Goal: Task Accomplishment & Management: Use online tool/utility

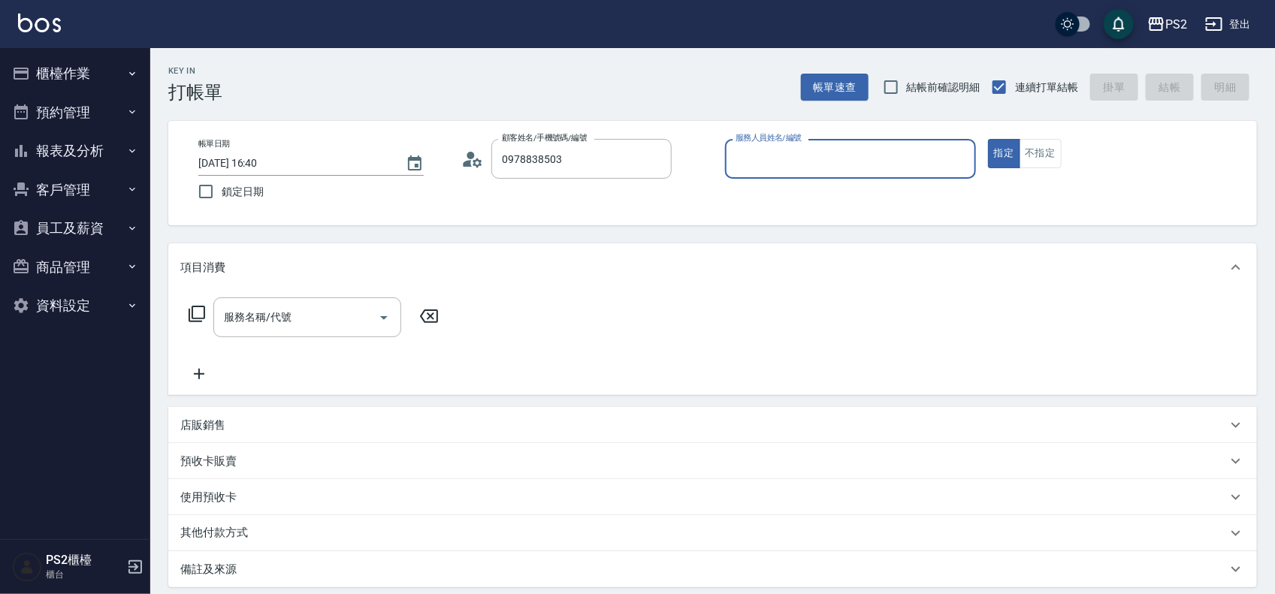
type input "侯佳慧/0978838503/"
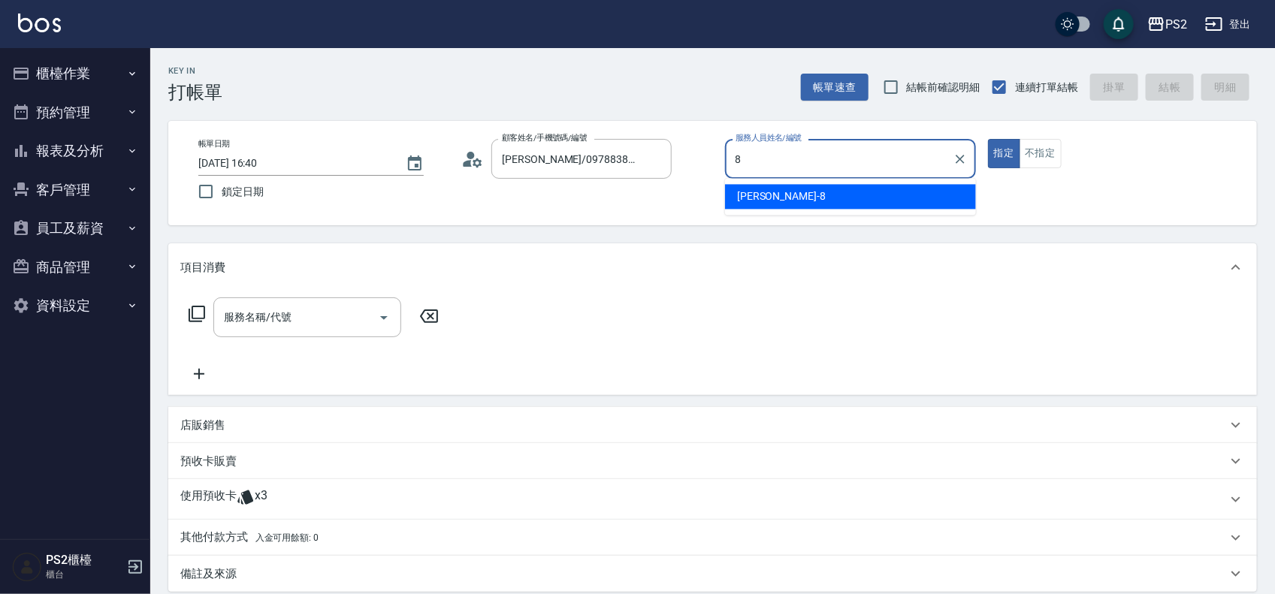
type input "Lori-8"
type button "true"
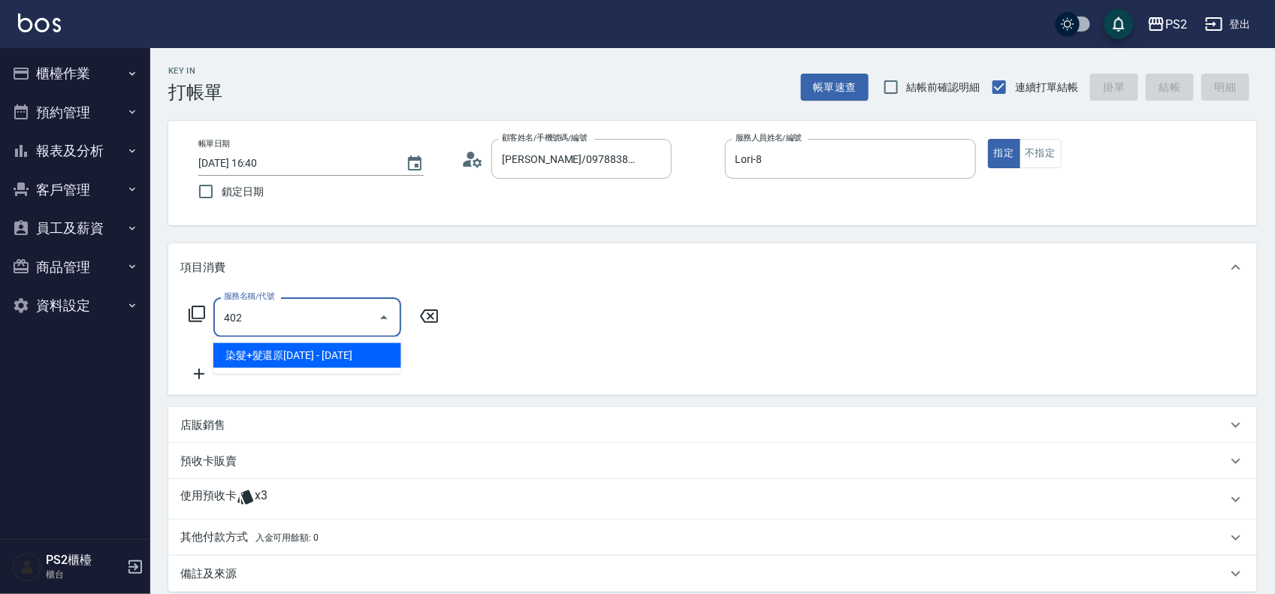
type input "染髮+髮還原1500(402)"
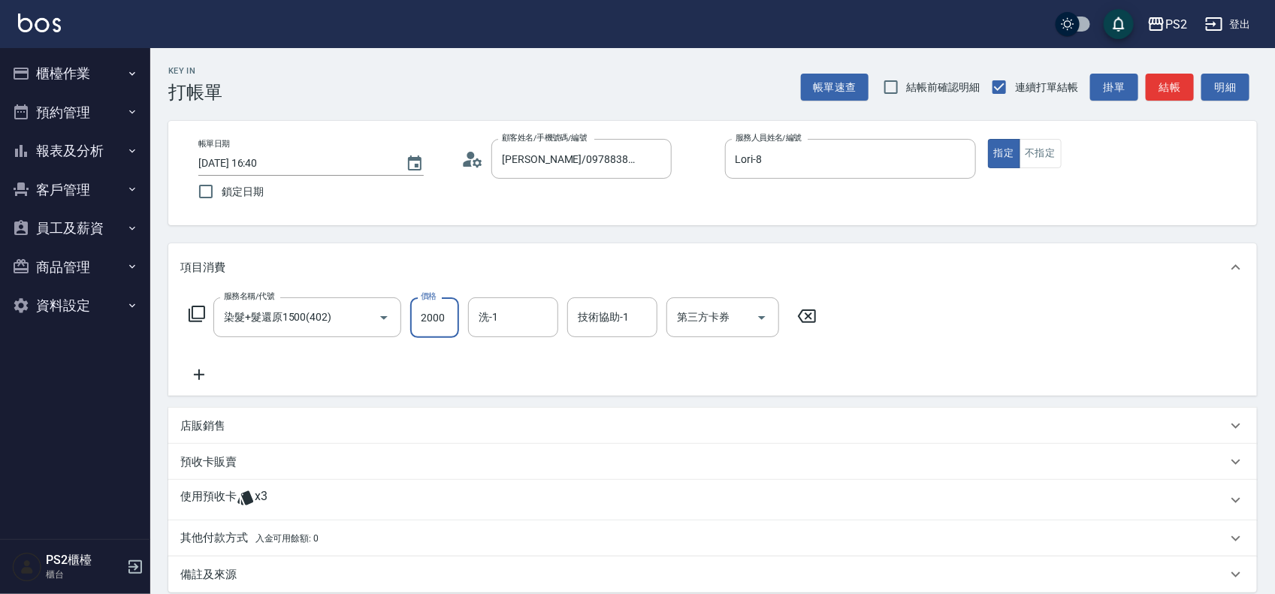
type input "2000"
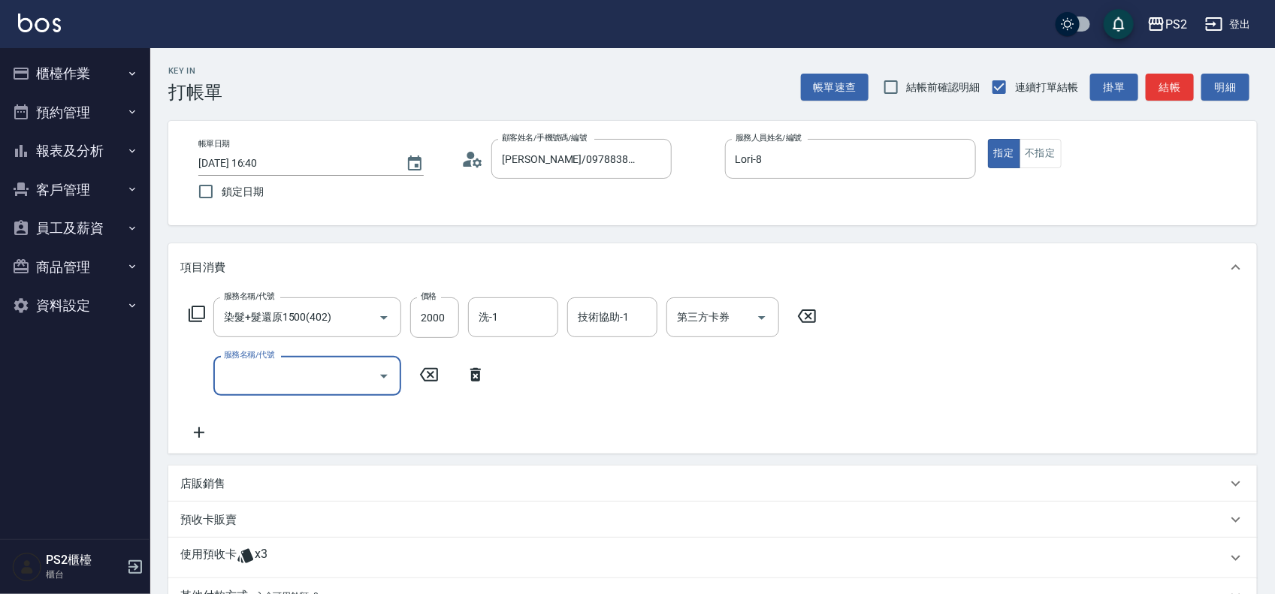
type input "4"
type input "洗+水解護髮600(512)"
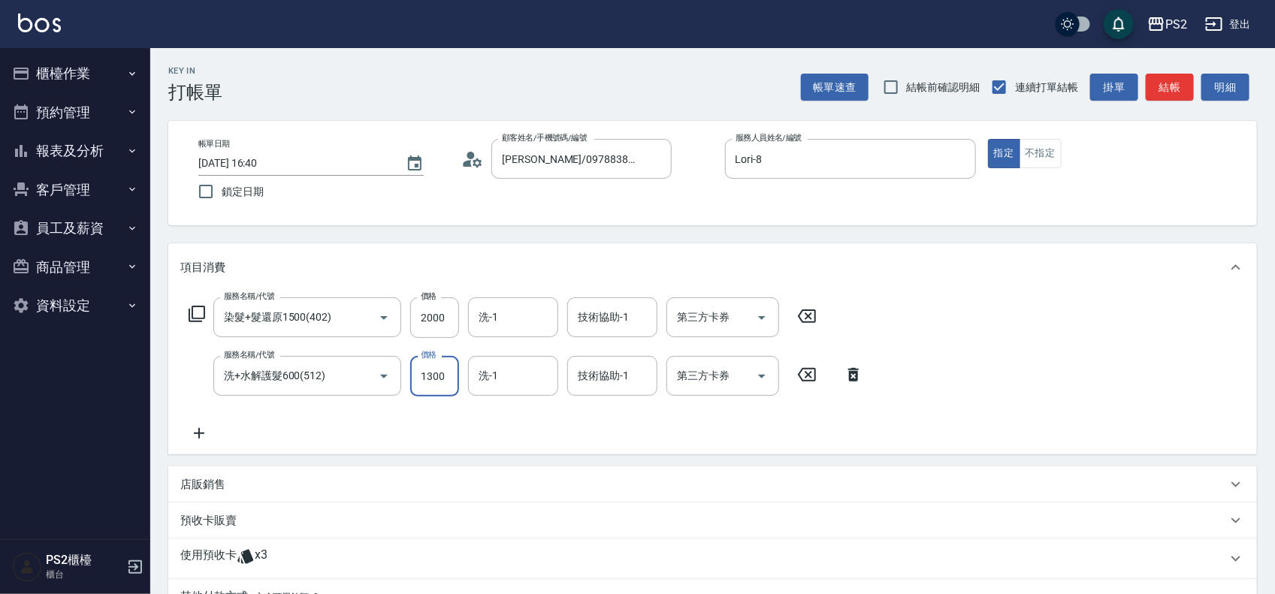
type input "1300"
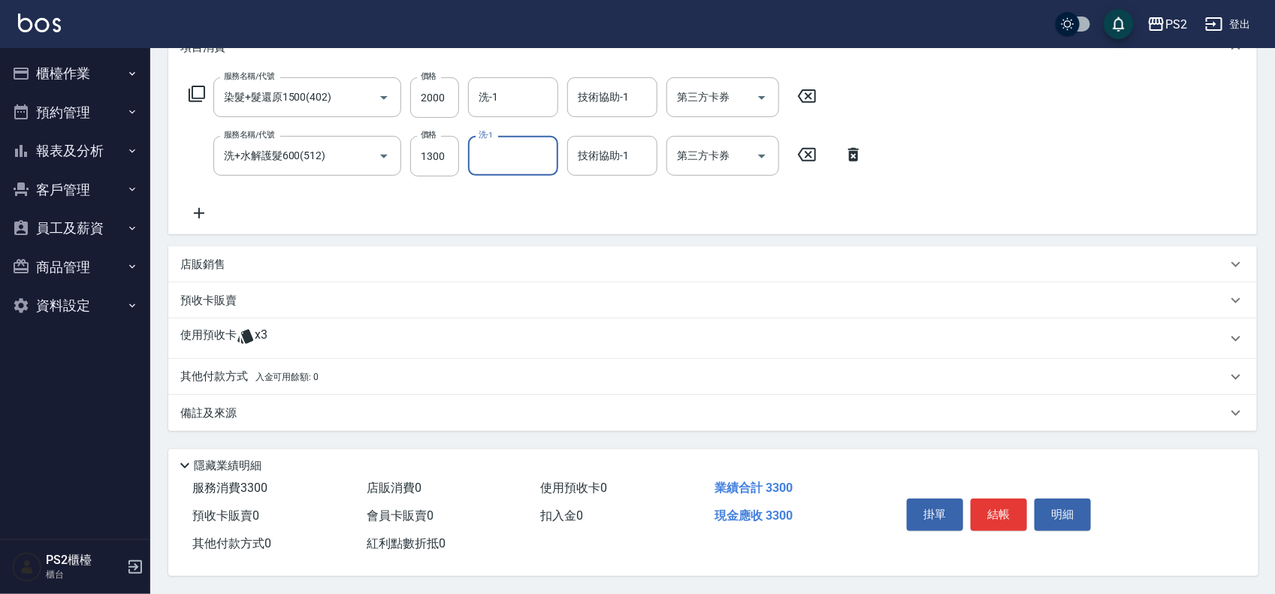
scroll to position [226, 0]
click at [257, 378] on p "其他付款方式 入金可用餘額: 0" at bounding box center [249, 377] width 138 height 17
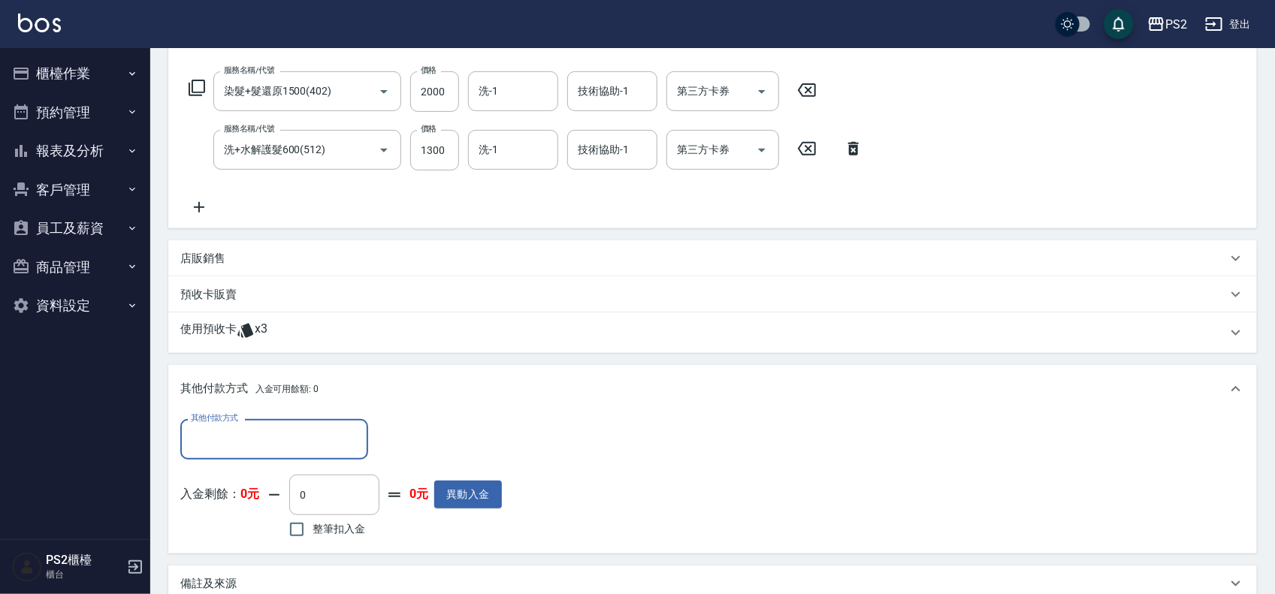
scroll to position [0, 0]
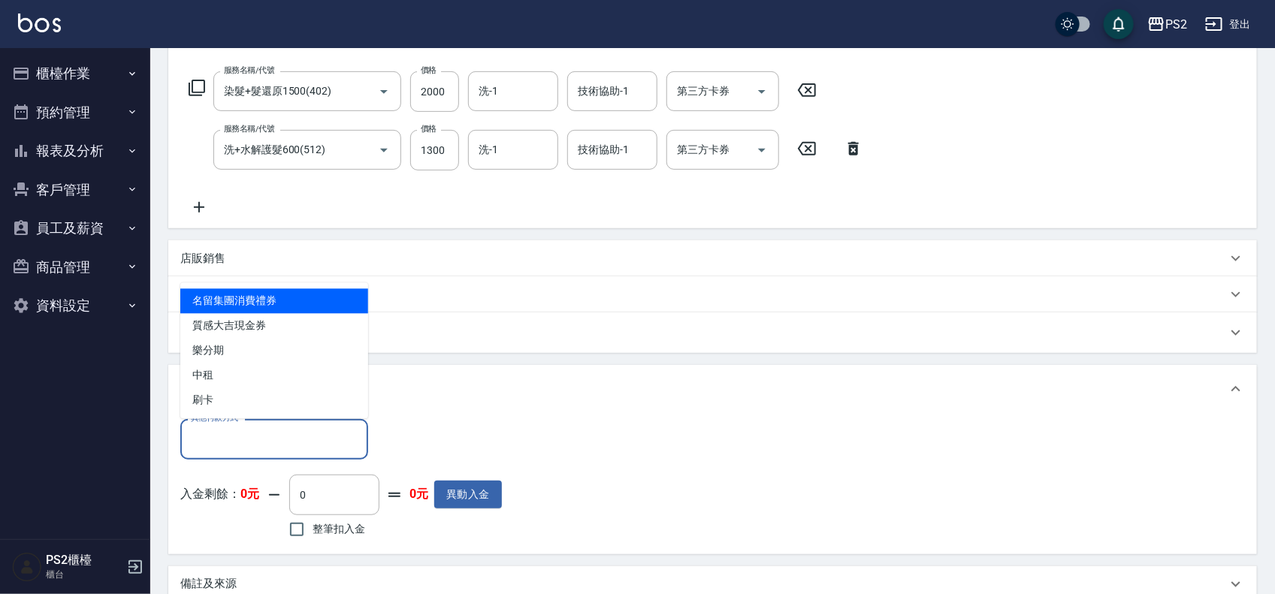
click at [237, 439] on input "其他付款方式" at bounding box center [274, 439] width 174 height 26
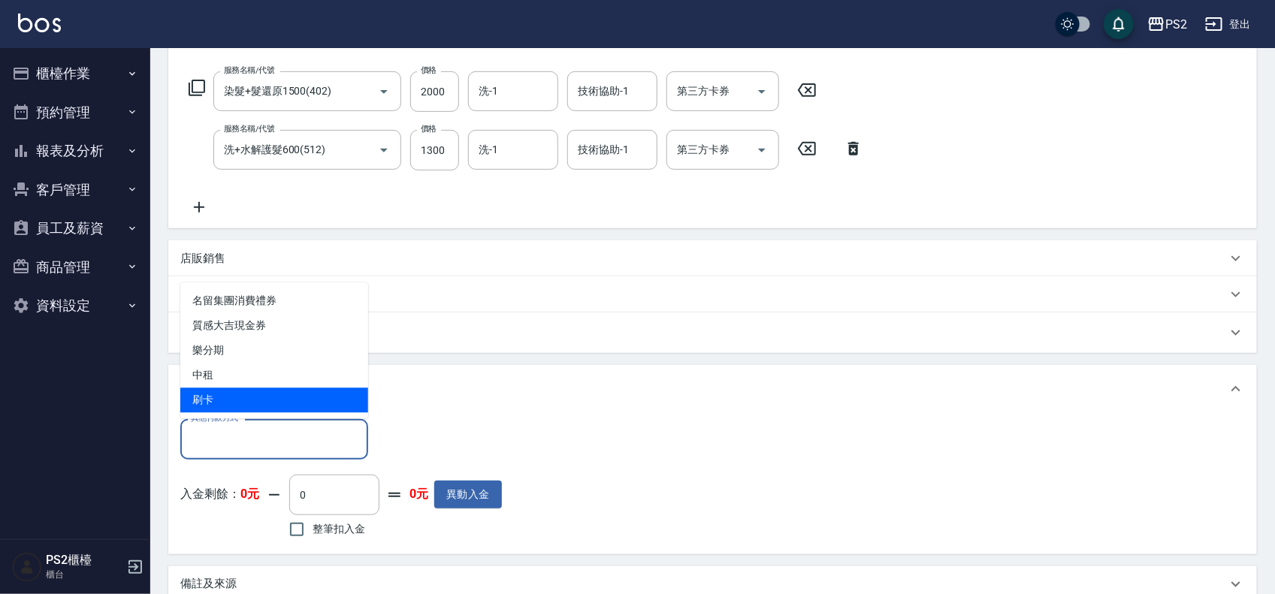
click at [222, 406] on span "刷卡" at bounding box center [274, 400] width 188 height 25
type input "刷卡"
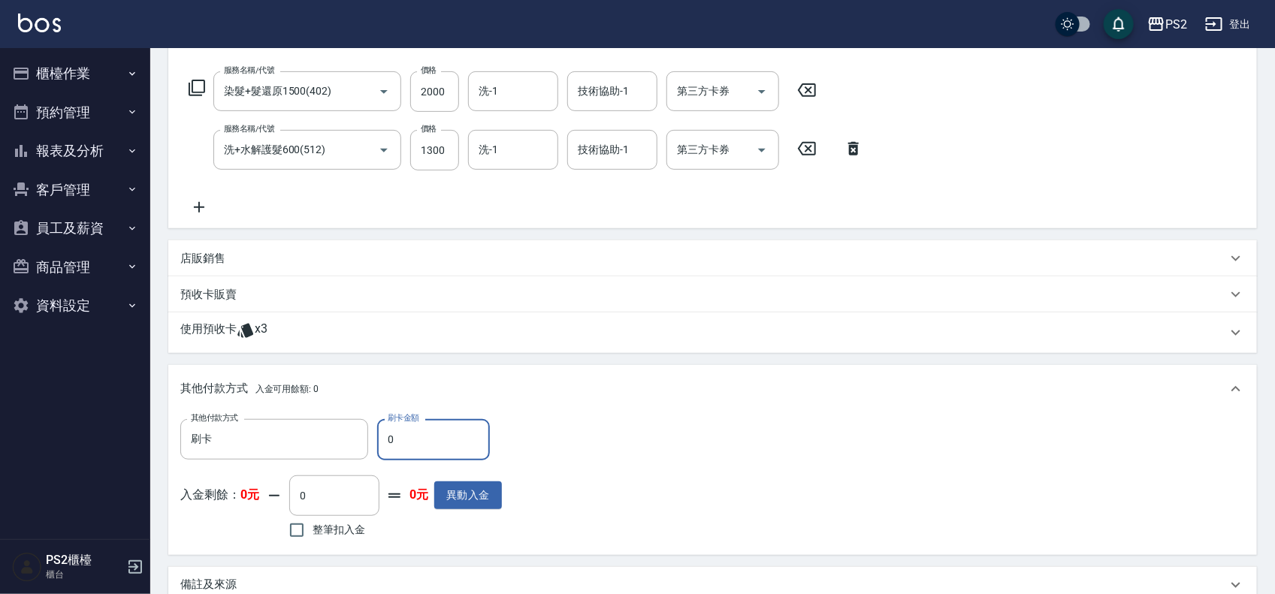
drag, startPoint x: 406, startPoint y: 437, endPoint x: 378, endPoint y: 440, distance: 28.7
click at [378, 440] on input "0" at bounding box center [433, 439] width 113 height 41
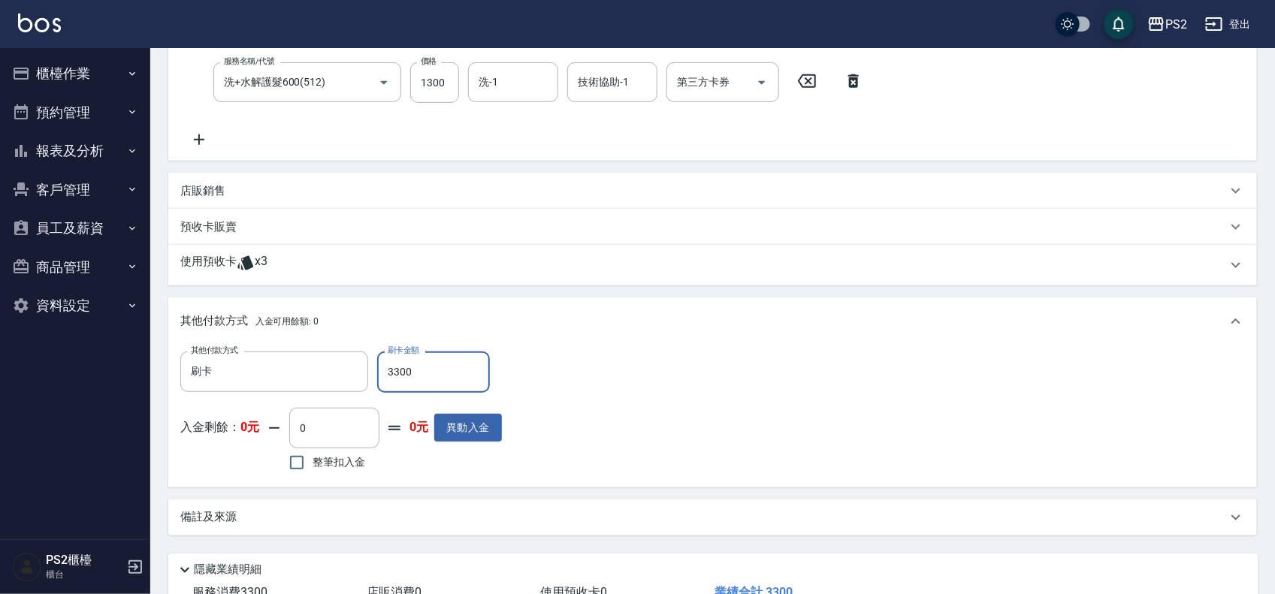
scroll to position [403, 0]
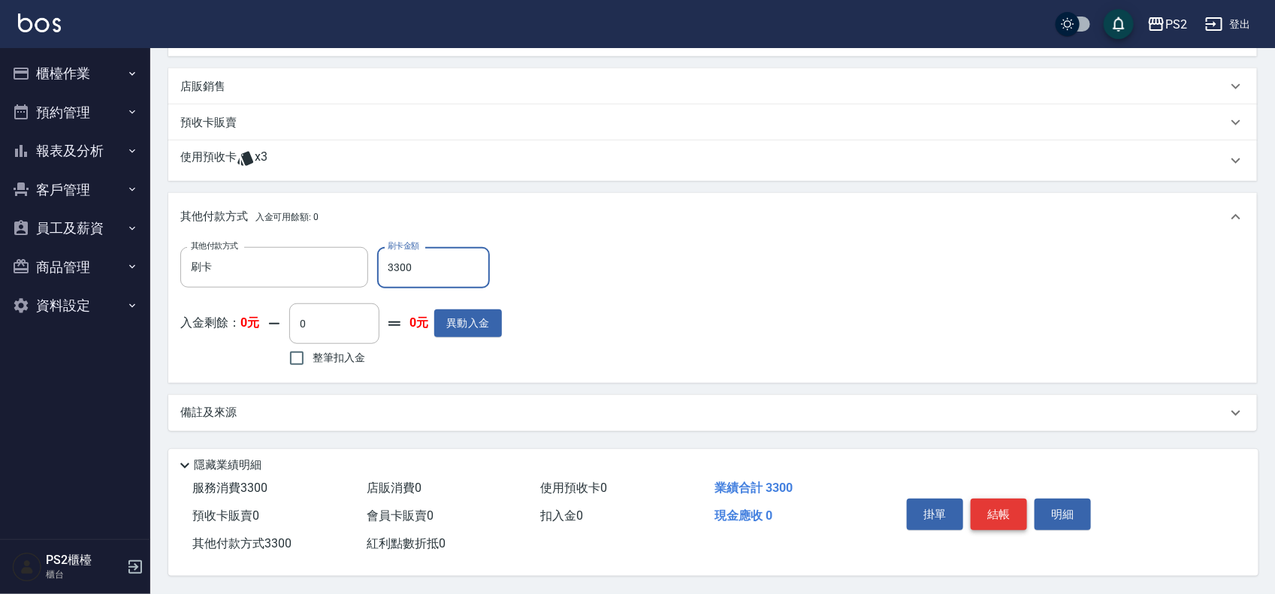
type input "3300"
click at [1003, 505] on button "結帳" at bounding box center [998, 515] width 56 height 32
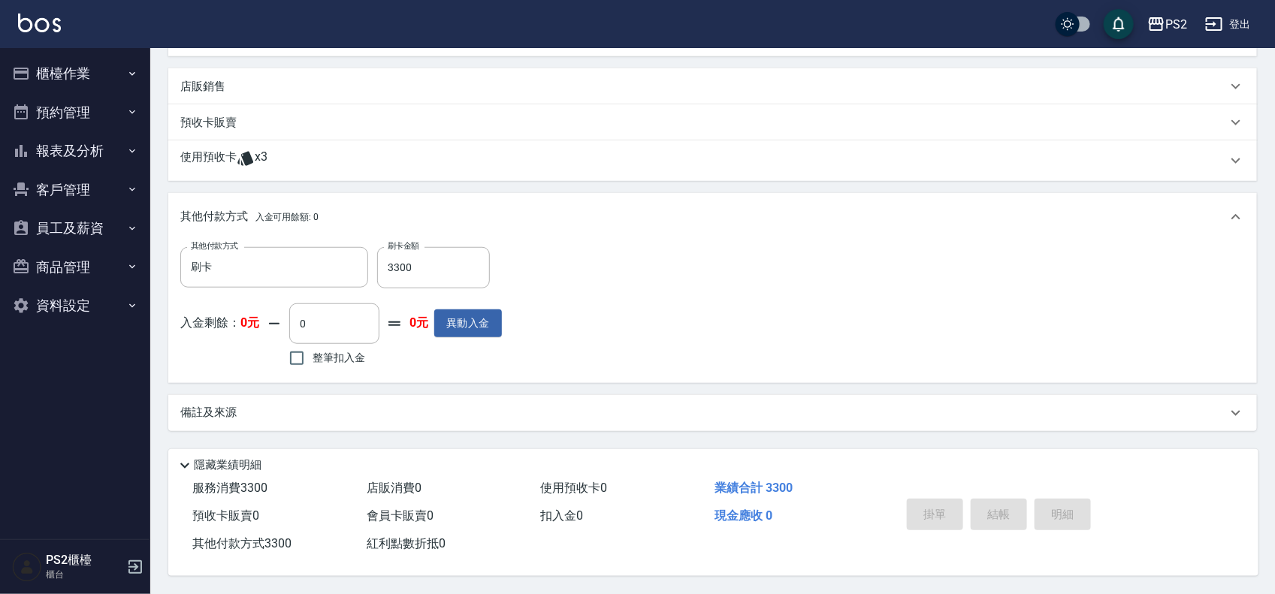
type input "2025/08/14 16:56"
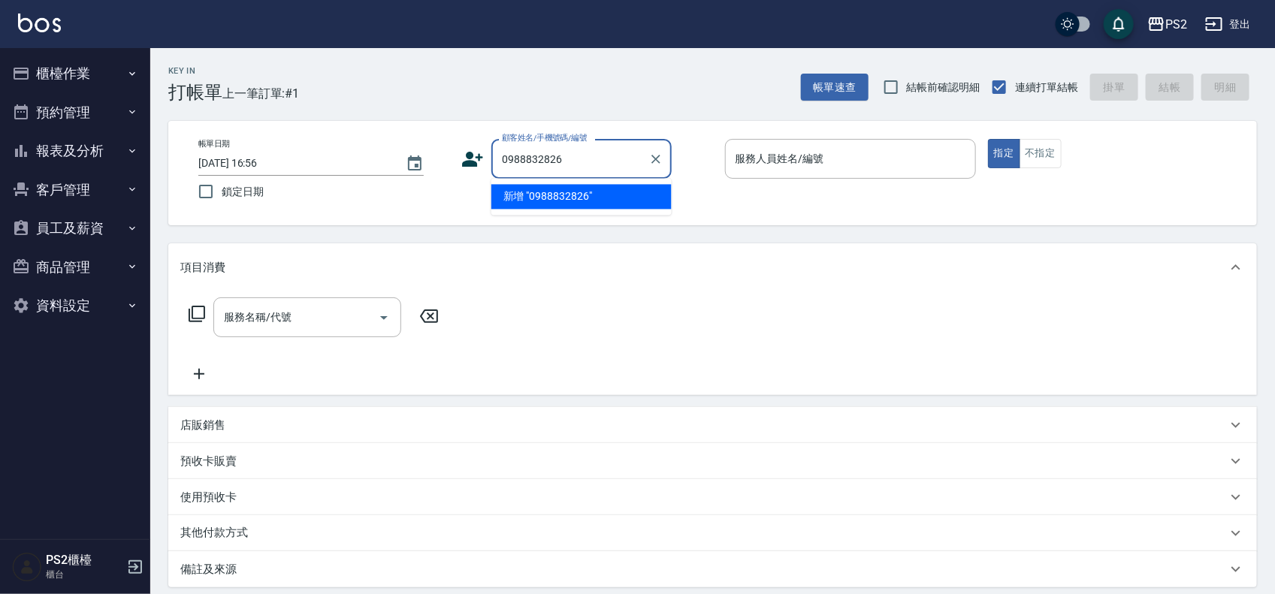
click at [556, 190] on li "新增 "0988832826"" at bounding box center [581, 197] width 180 height 25
type input "0988832826"
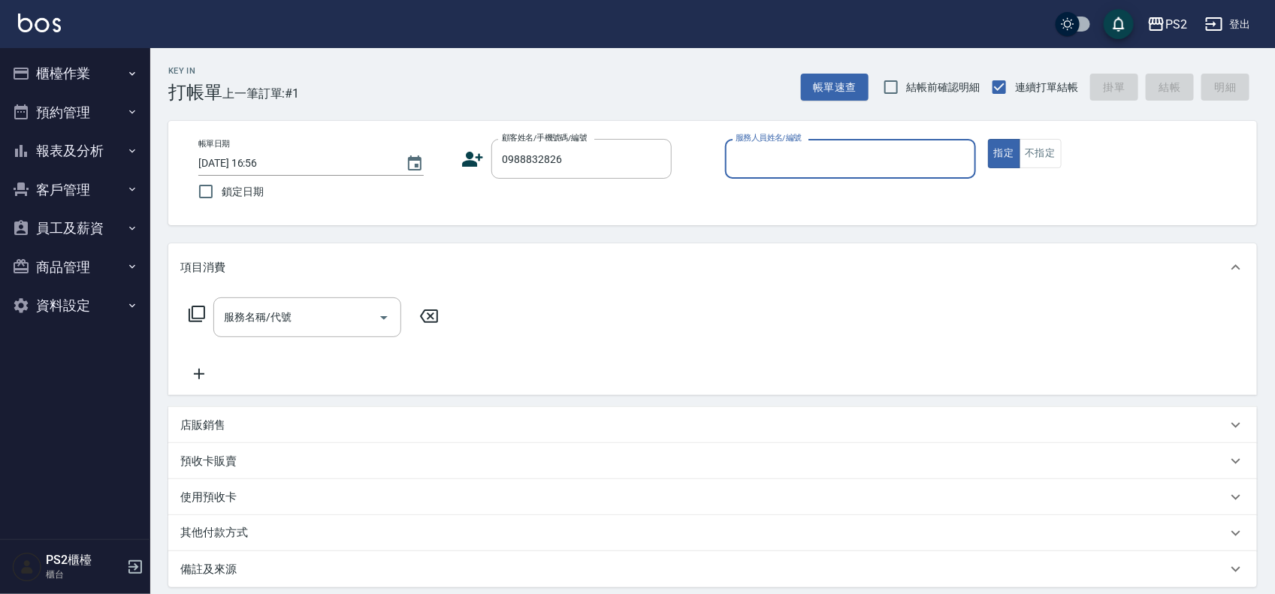
click at [475, 152] on icon at bounding box center [472, 159] width 23 height 23
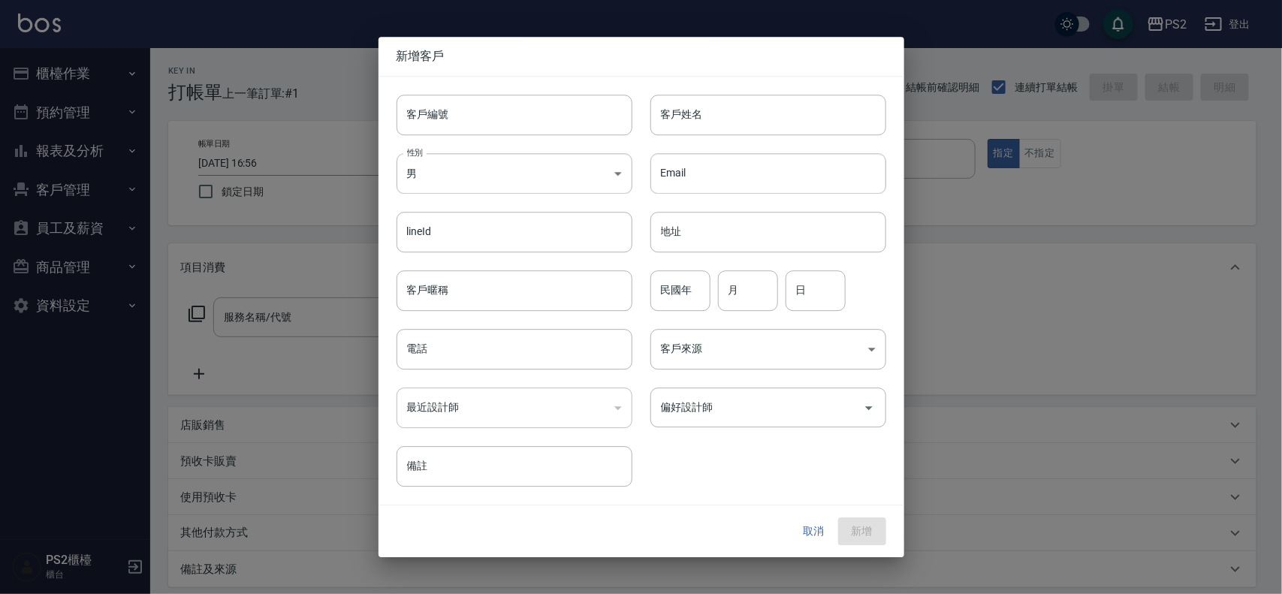
type input "0988832826"
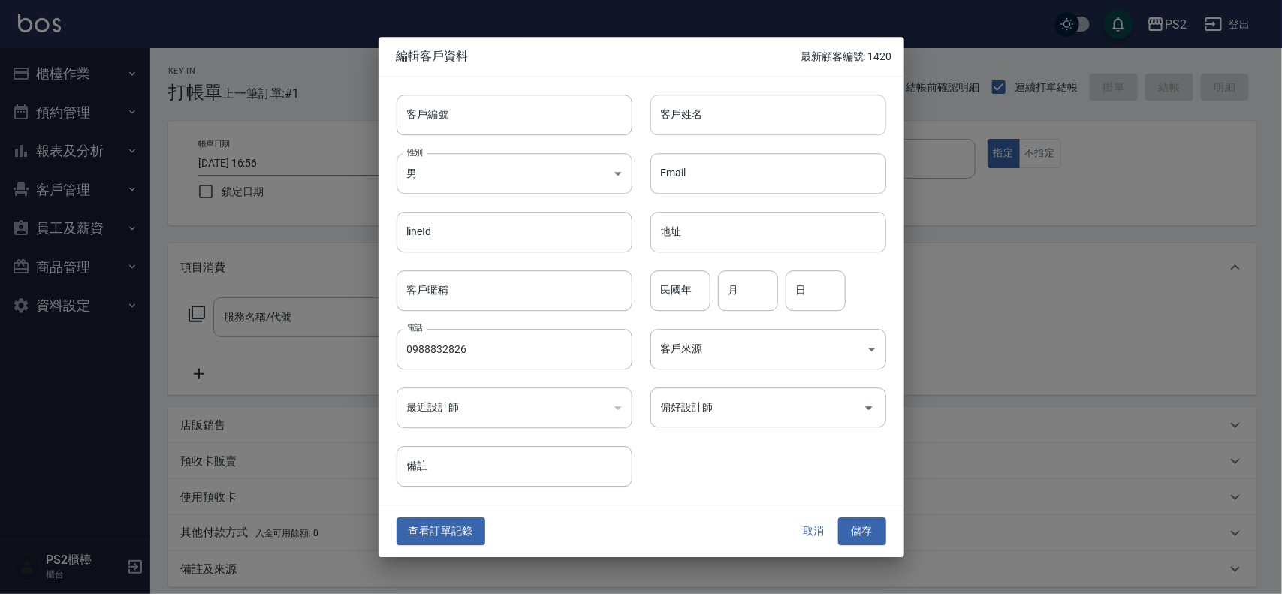
click at [719, 117] on input "客戶姓名" at bounding box center [768, 115] width 236 height 41
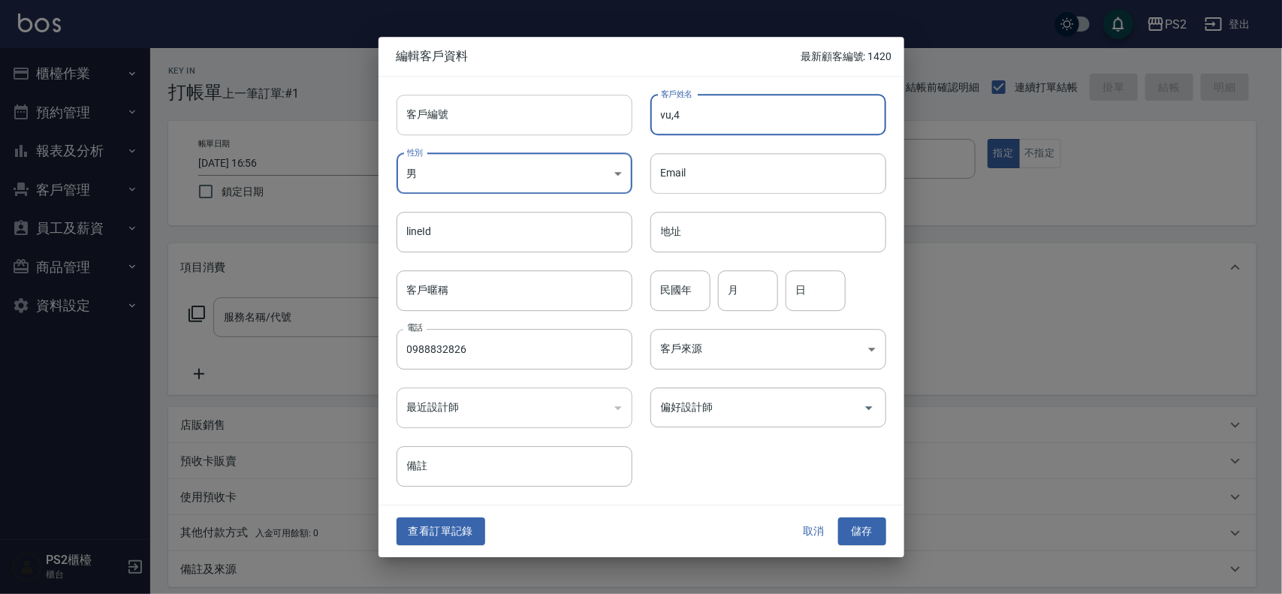
drag, startPoint x: 722, startPoint y: 117, endPoint x: 593, endPoint y: 117, distance: 128.4
click at [593, 117] on div "客戶編號 客戶編號 客戶姓名 vu,4 客戶姓名 性別 男 MALE 性別 Email Email lineId lineId 地址 地址 客戶暱稱 客戶暱稱…" at bounding box center [633, 282] width 508 height 411
click at [593, 117] on input "客戶編號" at bounding box center [515, 115] width 236 height 41
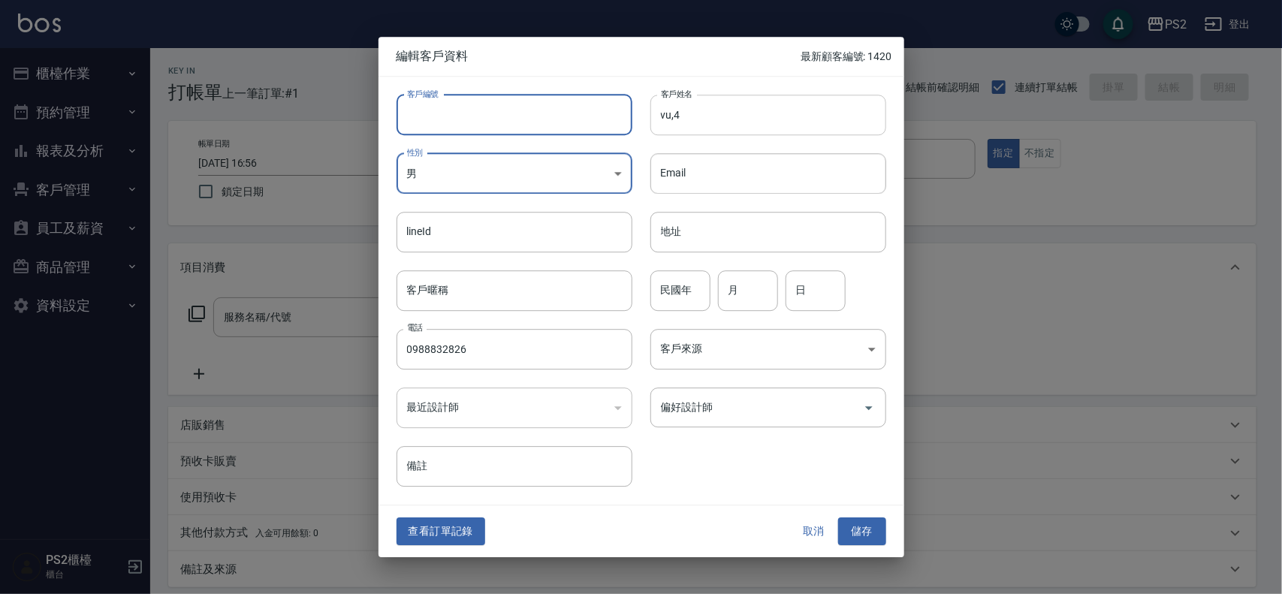
click at [714, 105] on input "vu,4" at bounding box center [768, 115] width 236 height 41
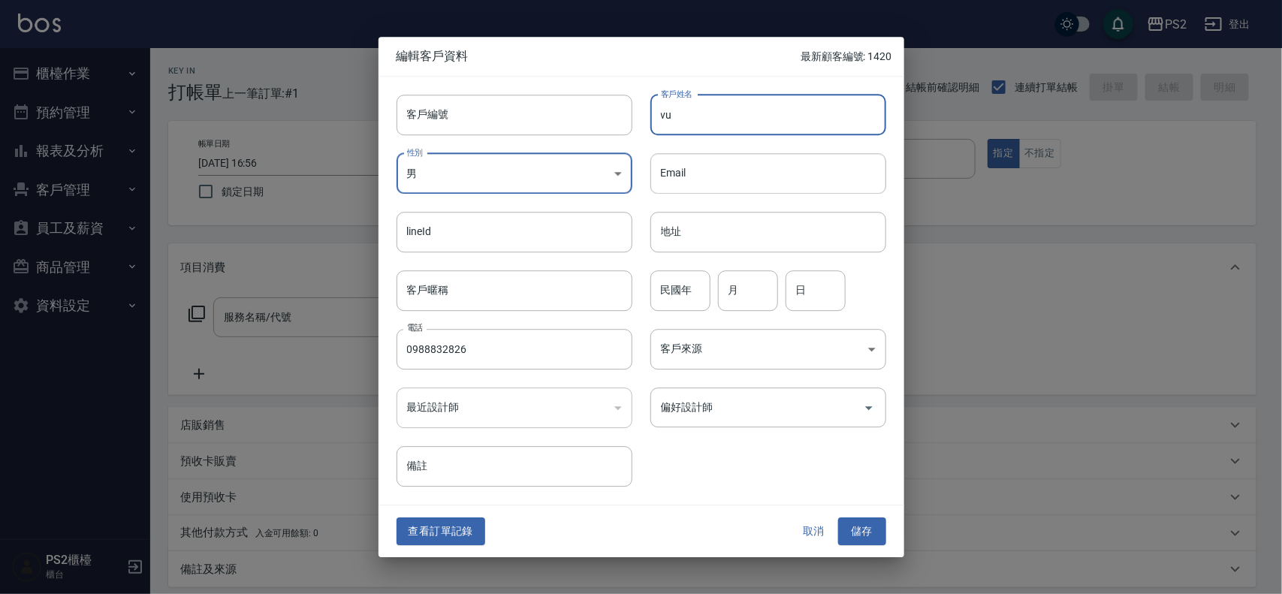
type input "v"
type input "謝承?"
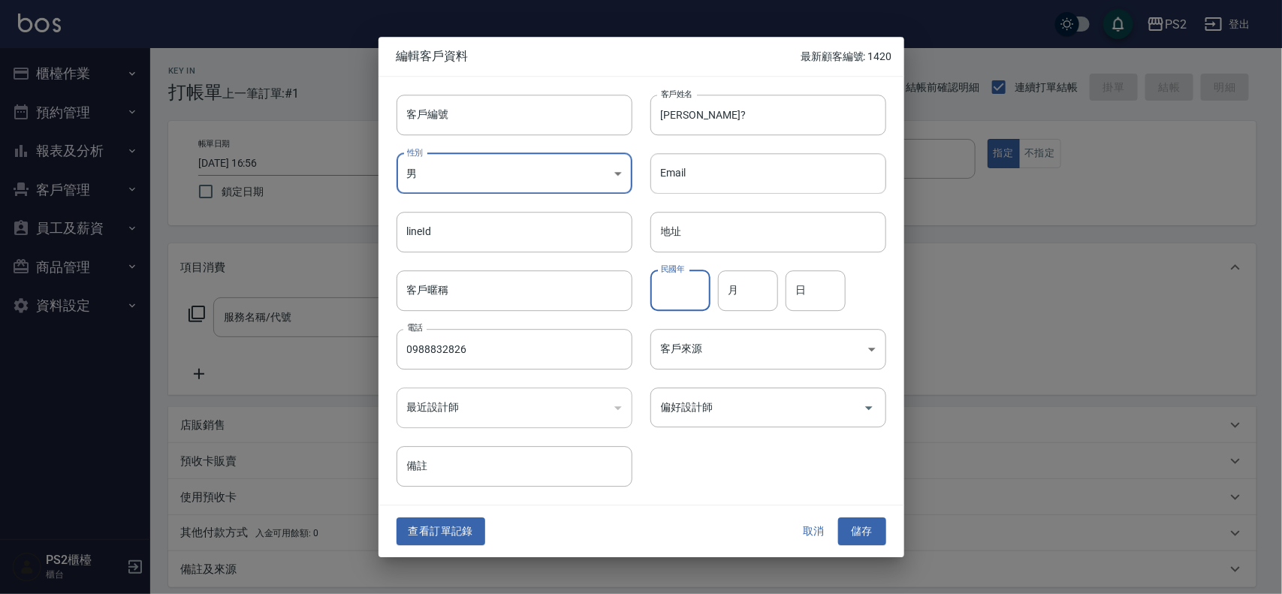
click at [654, 298] on input "民國年" at bounding box center [680, 290] width 60 height 41
type input "82"
type input "7"
type input "24"
click at [860, 523] on button "儲存" at bounding box center [862, 532] width 48 height 28
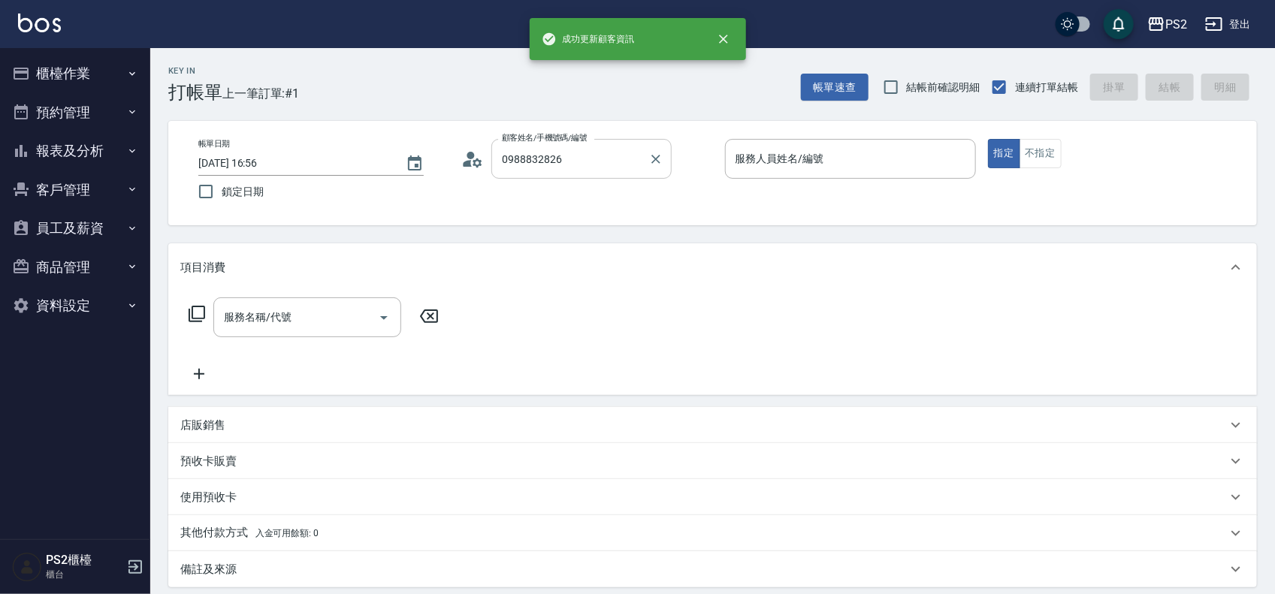
click at [601, 156] on input "0988832826" at bounding box center [570, 159] width 144 height 26
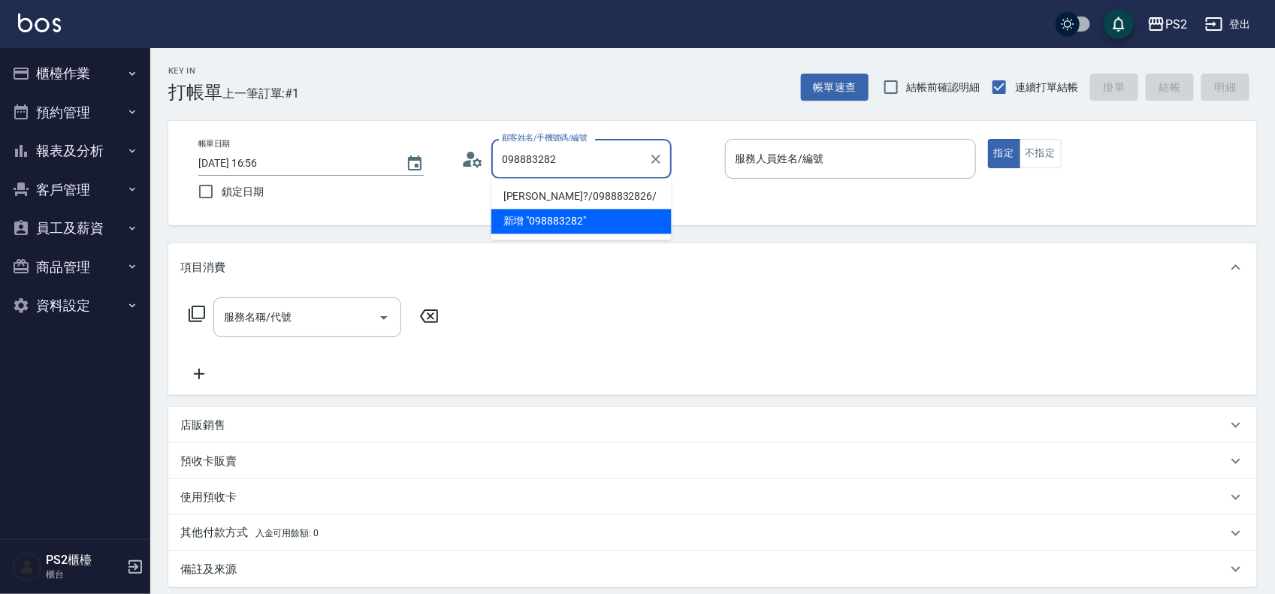
click at [572, 188] on li "謝承?/0988832826/" at bounding box center [581, 197] width 180 height 25
type input "謝承?/0988832826/"
click at [572, 188] on div "帳單日期 2025/08/14 16:56 鎖定日期 顧客姓名/手機號碼/編號 謝承?/0988832826/ 顧客姓名/手機號碼/編號 服務人員姓名/編號 …" at bounding box center [712, 173] width 1052 height 68
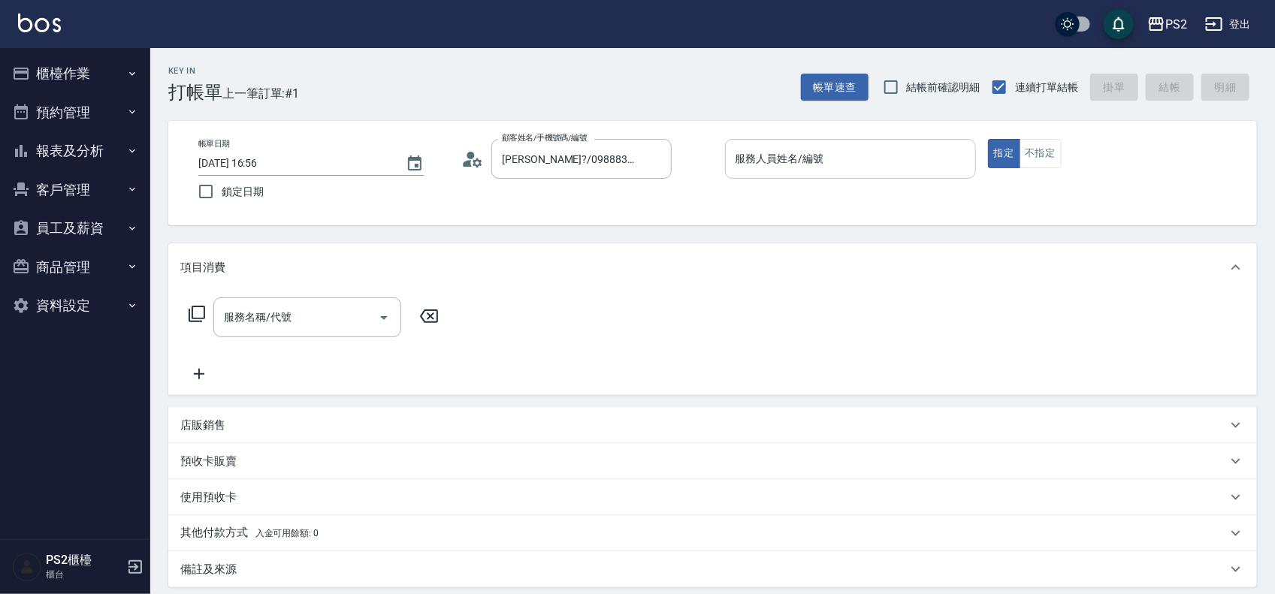
click at [849, 177] on div "服務人員姓名/編號" at bounding box center [850, 159] width 251 height 40
type input "Lori-8"
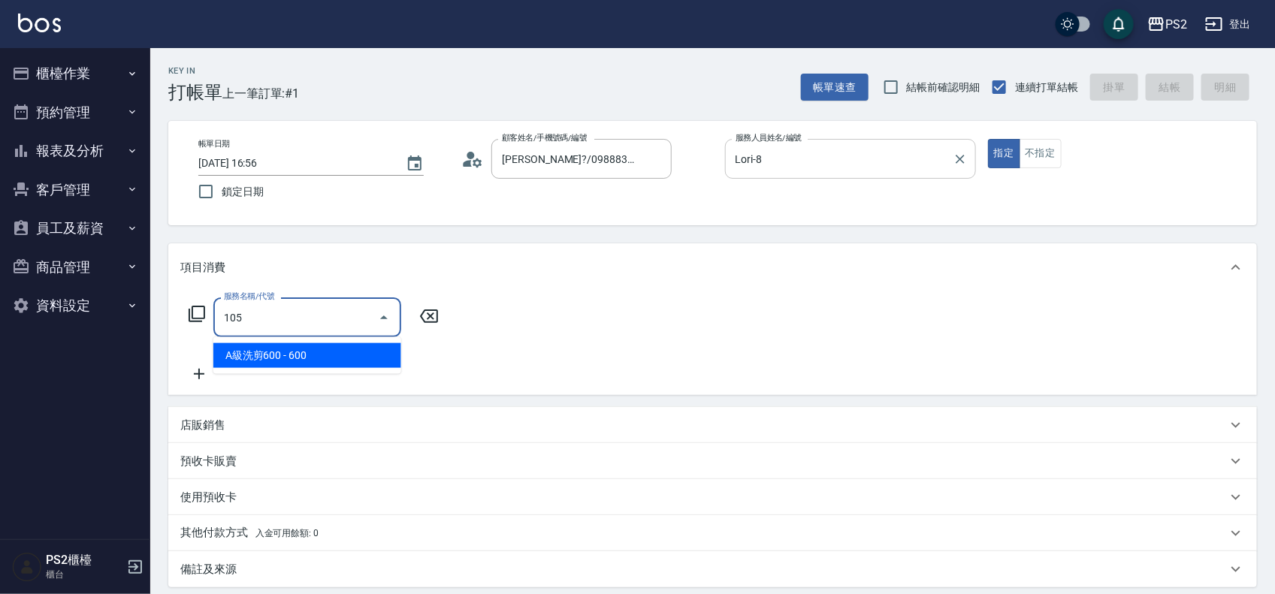
type input "A級洗剪600(105)"
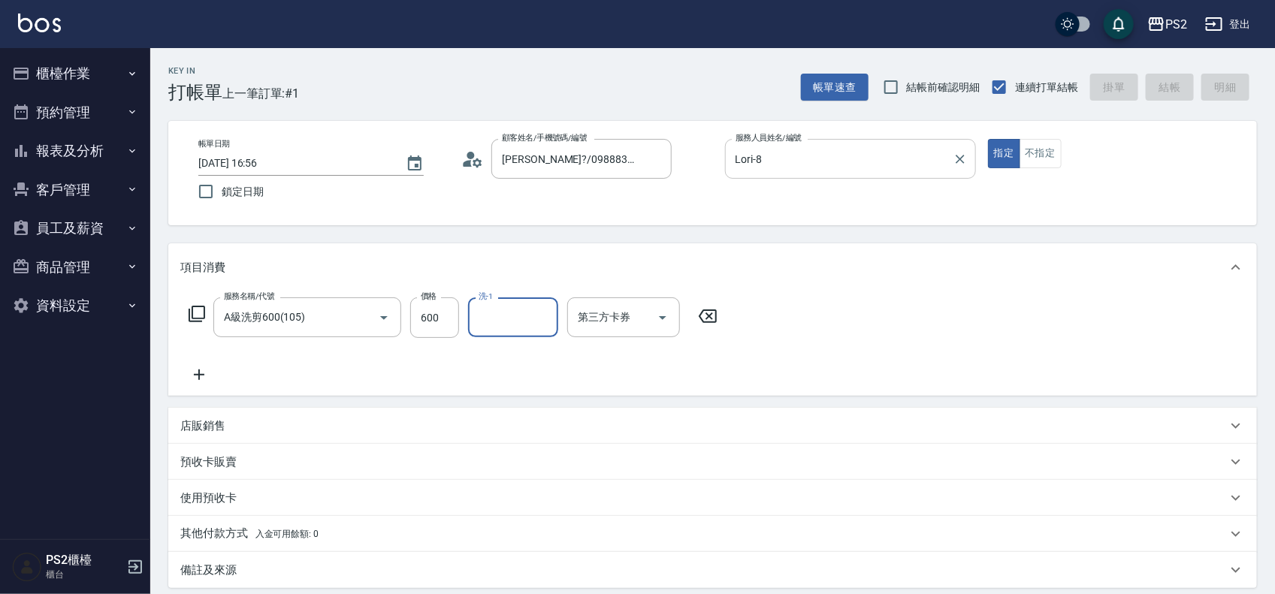
type input "2025/08/14 16:57"
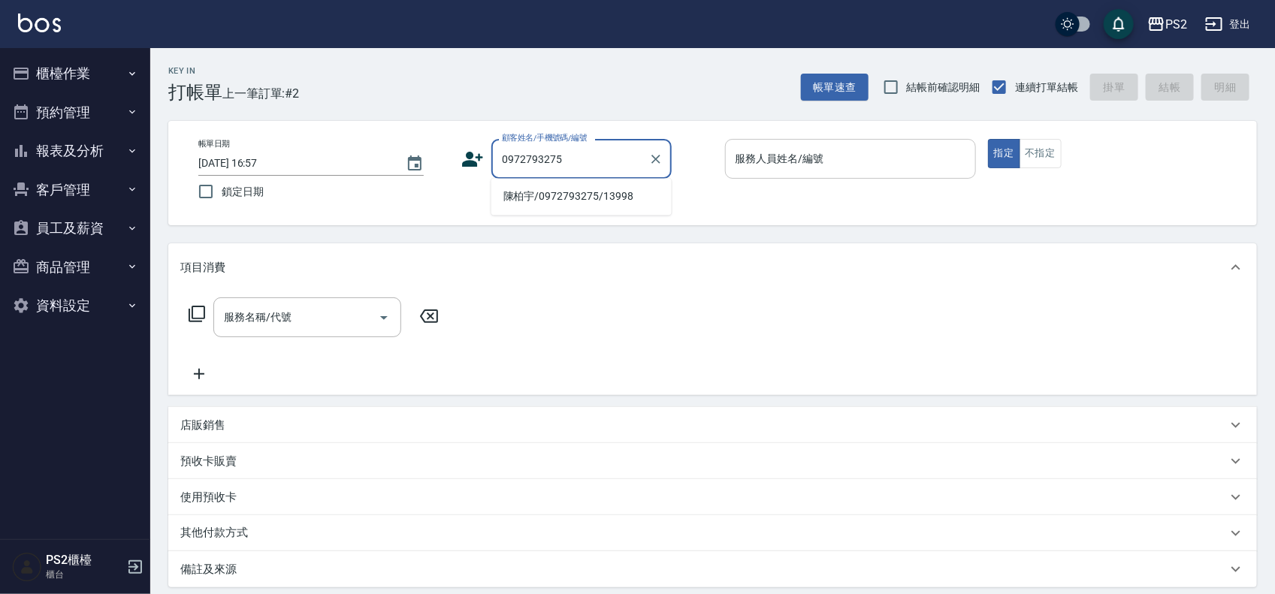
type input "陳柏宇/0972793275/13998"
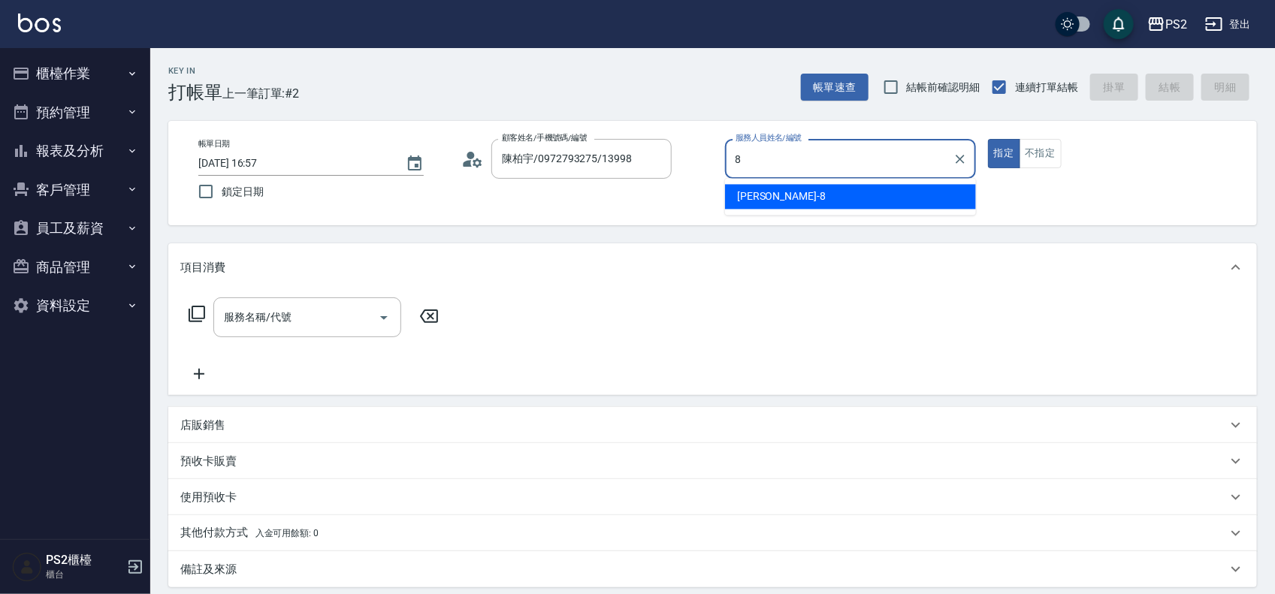
type input "Lori-8"
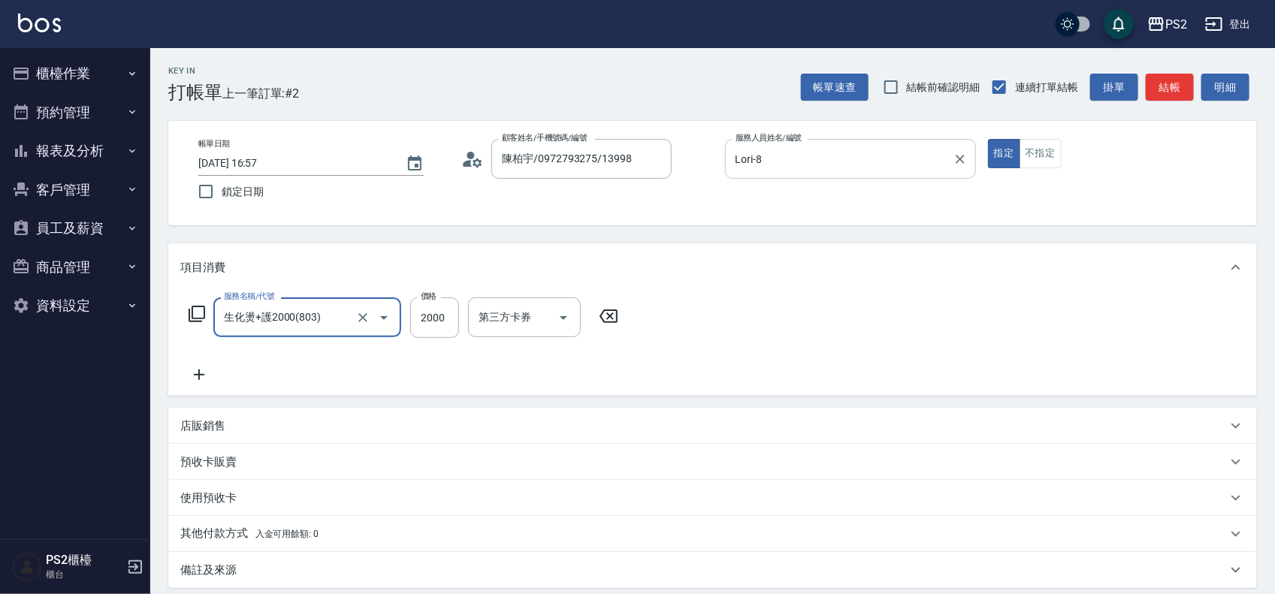
type input "生化燙+護2000(803)"
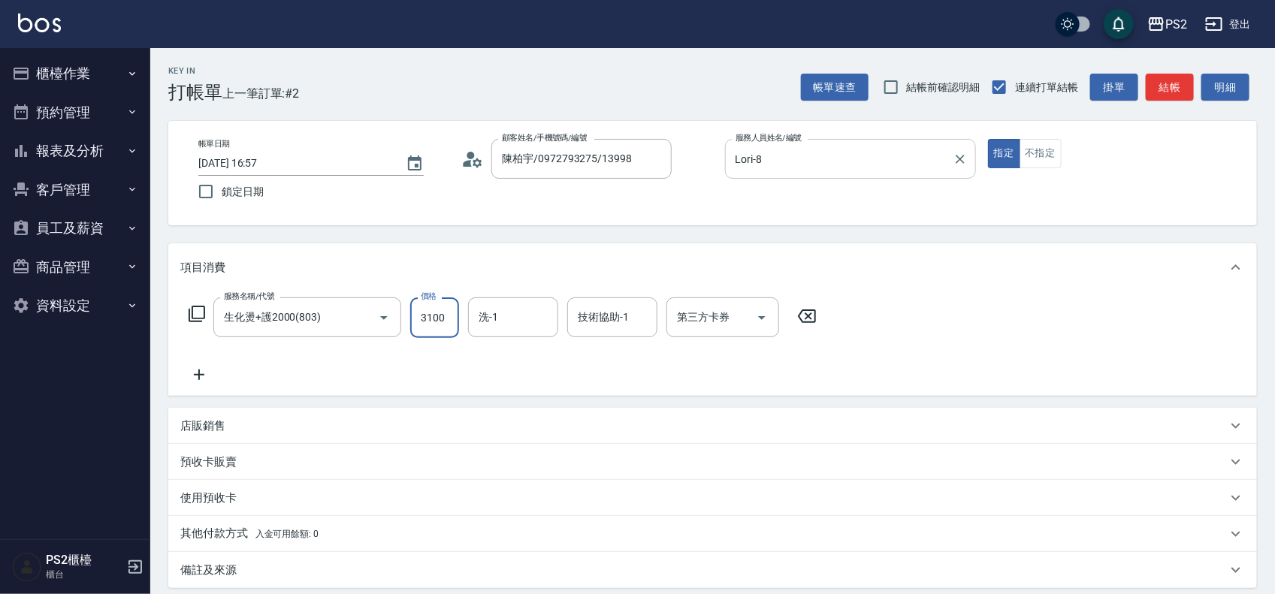
type input "3100"
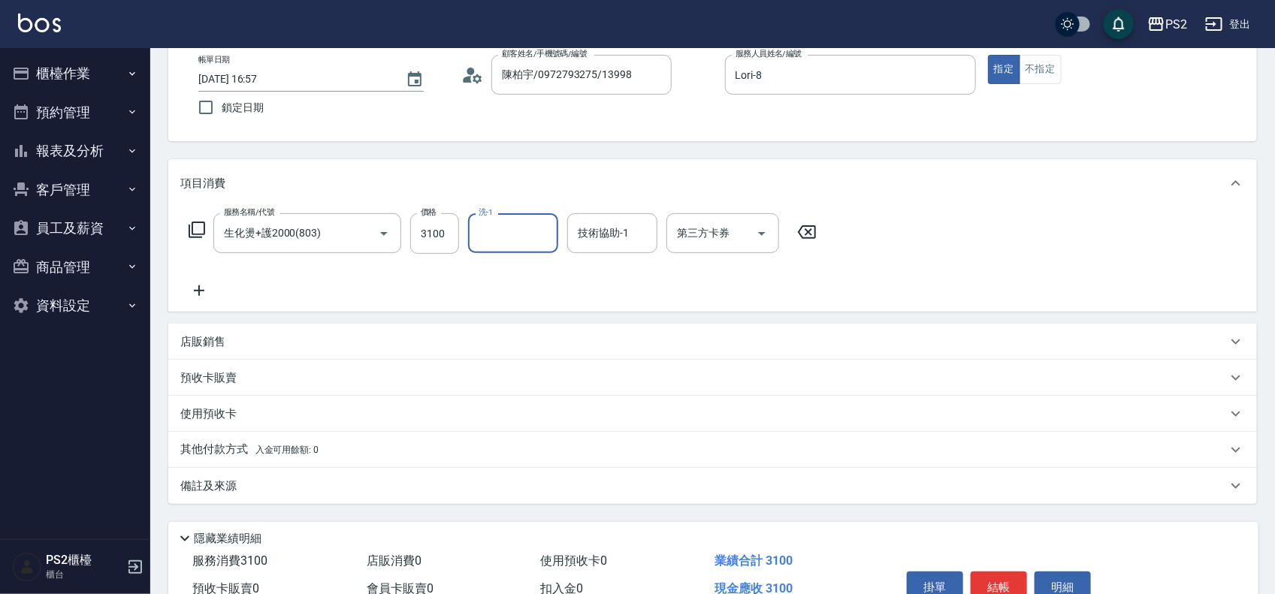
scroll to position [162, 0]
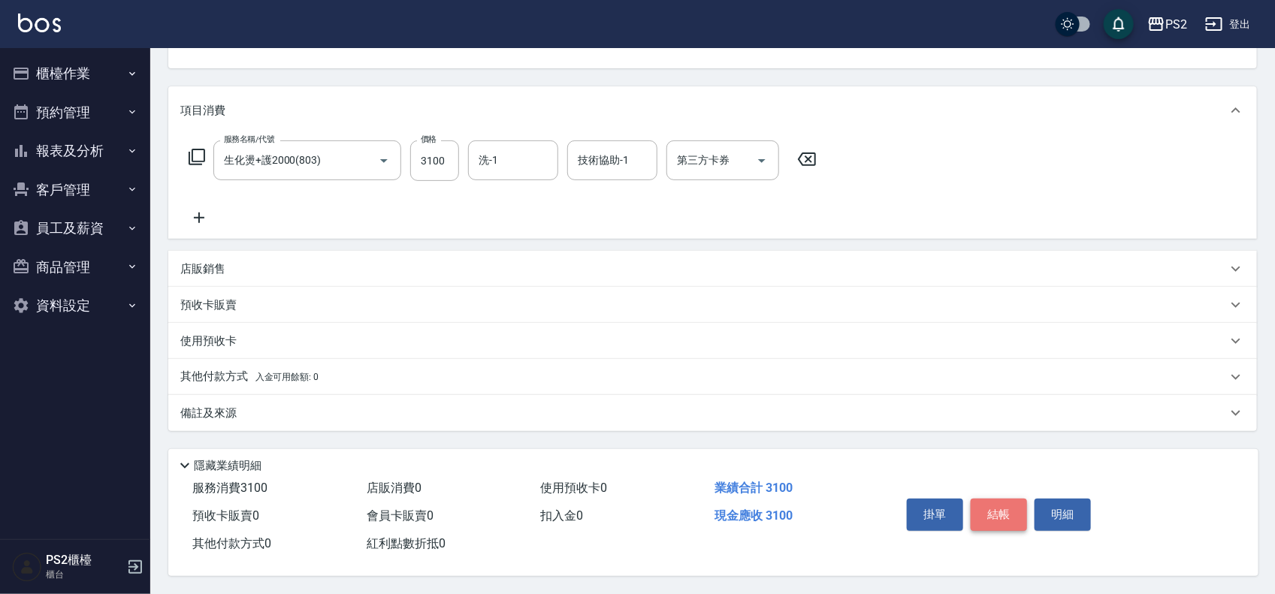
click at [995, 511] on button "結帳" at bounding box center [998, 515] width 56 height 32
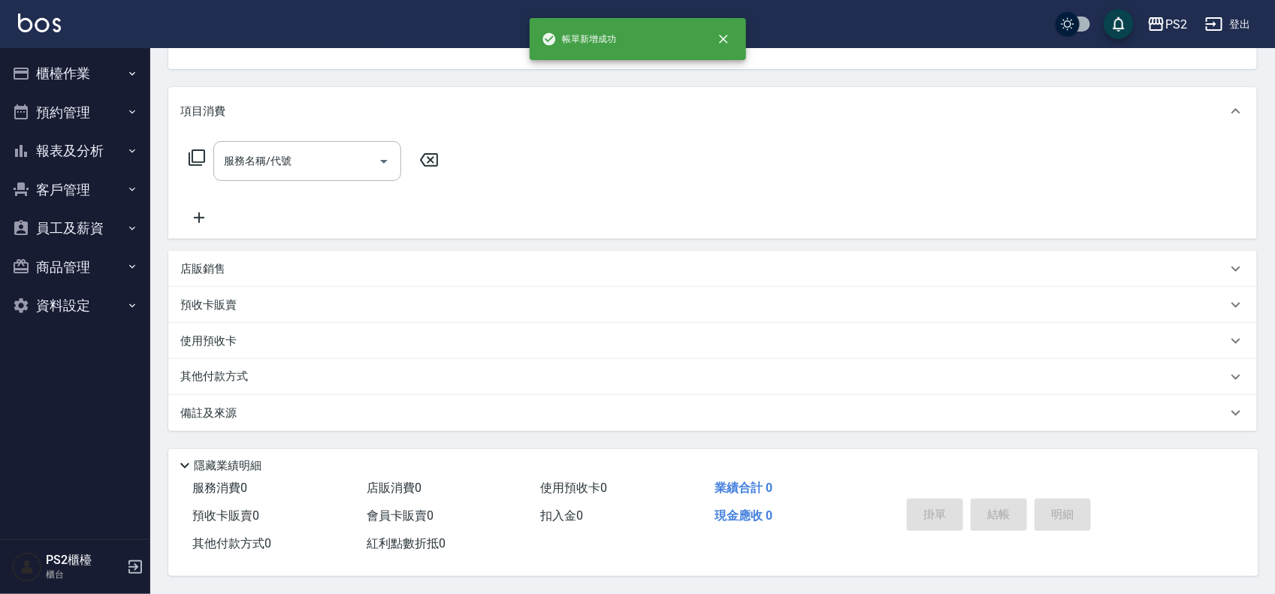
scroll to position [145, 0]
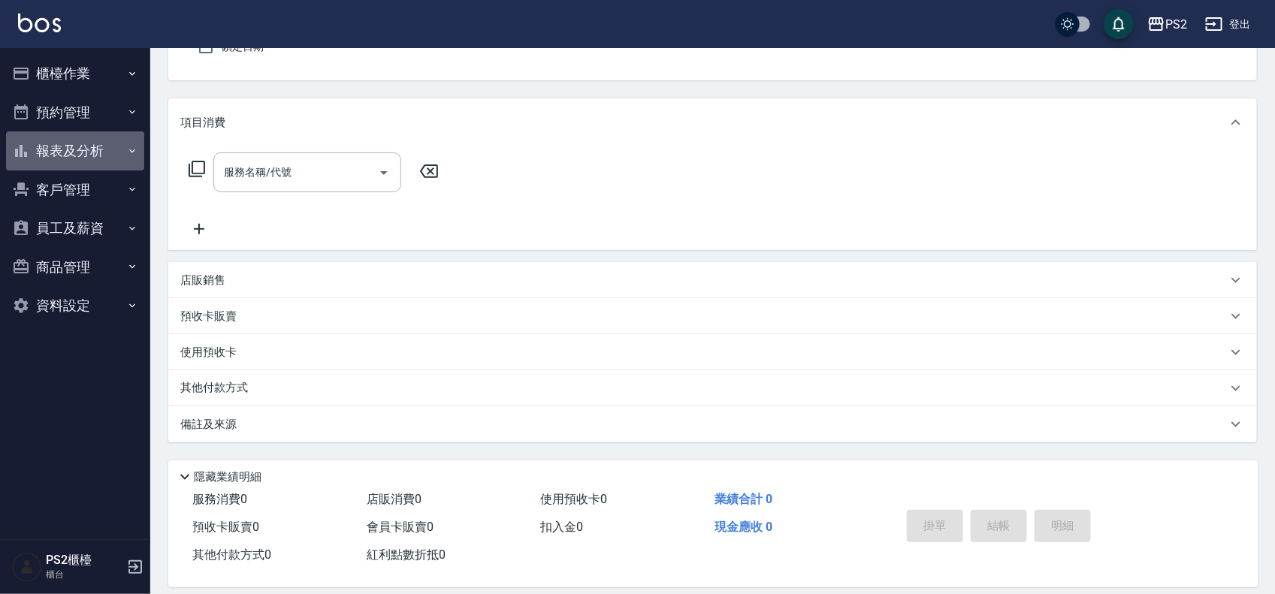
click at [83, 155] on button "報表及分析" at bounding box center [75, 150] width 138 height 39
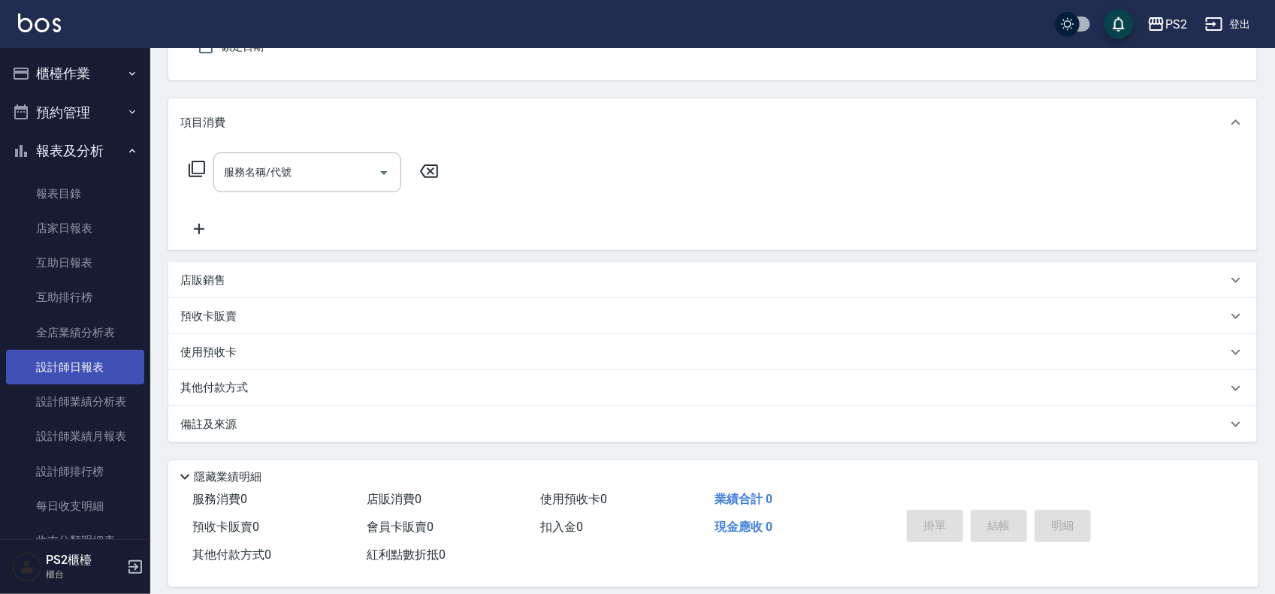
click at [83, 369] on link "設計師日報表" at bounding box center [75, 367] width 138 height 35
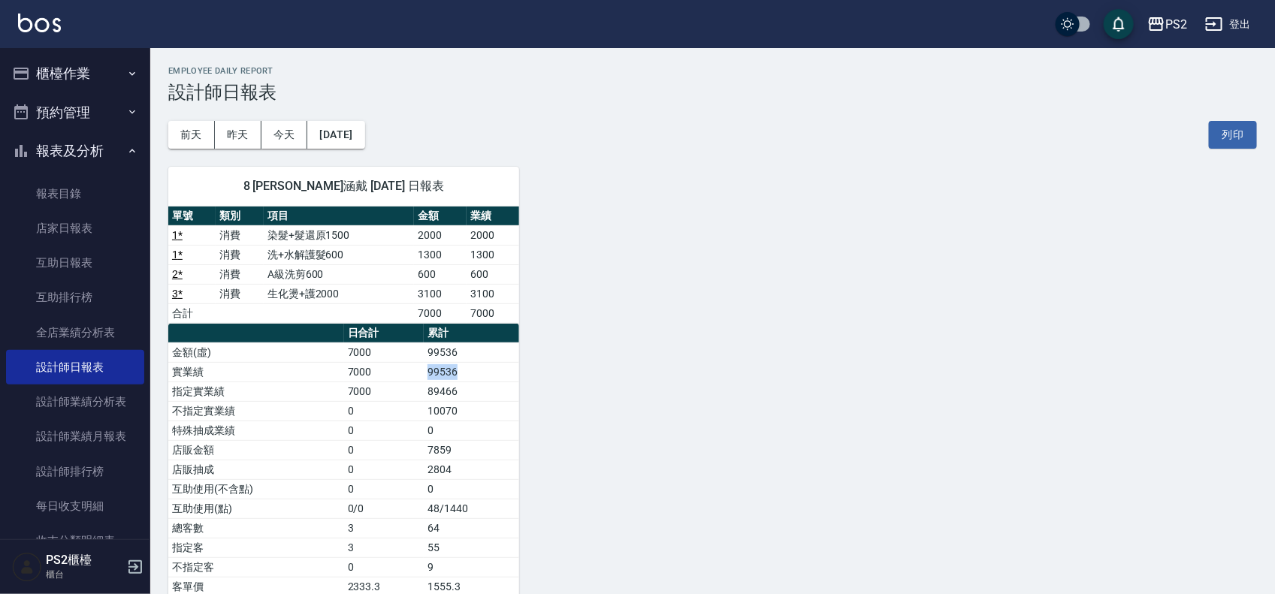
drag, startPoint x: 469, startPoint y: 373, endPoint x: 381, endPoint y: 373, distance: 88.6
click at [381, 373] on tr "實業績 7000 99536" at bounding box center [343, 372] width 351 height 20
click at [554, 355] on div "8 Lori 子涵戴 08/14/2025 日報表 單號 類別 項目 金額 業績 1 * 消費 染髮+髮還原1500 2000 2000 1 * 消費 洗+水…" at bounding box center [703, 401] width 1106 height 505
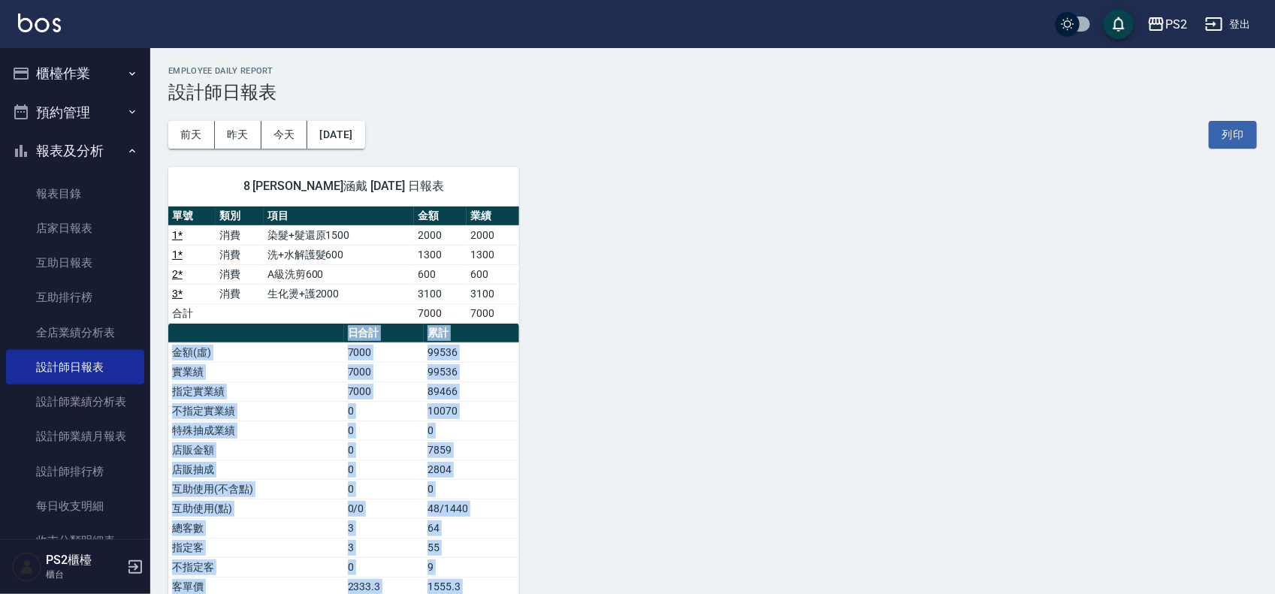
click at [554, 355] on div "8 Lori 子涵戴 08/14/2025 日報表 單號 類別 項目 金額 業績 1 * 消費 染髮+髮還原1500 2000 2000 1 * 消費 洗+水…" at bounding box center [703, 401] width 1106 height 505
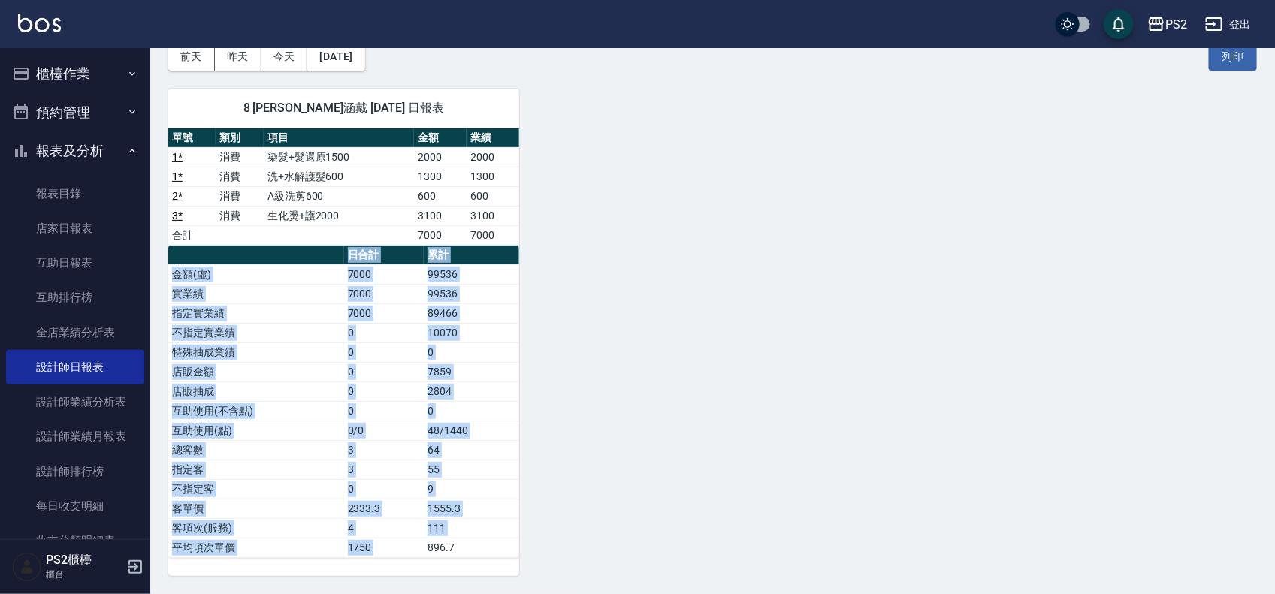
click at [548, 385] on div "8 Lori 子涵戴 08/14/2025 日報表 單號 類別 項目 金額 業績 1 * 消費 染髮+髮還原1500 2000 2000 1 * 消費 洗+水…" at bounding box center [703, 323] width 1106 height 505
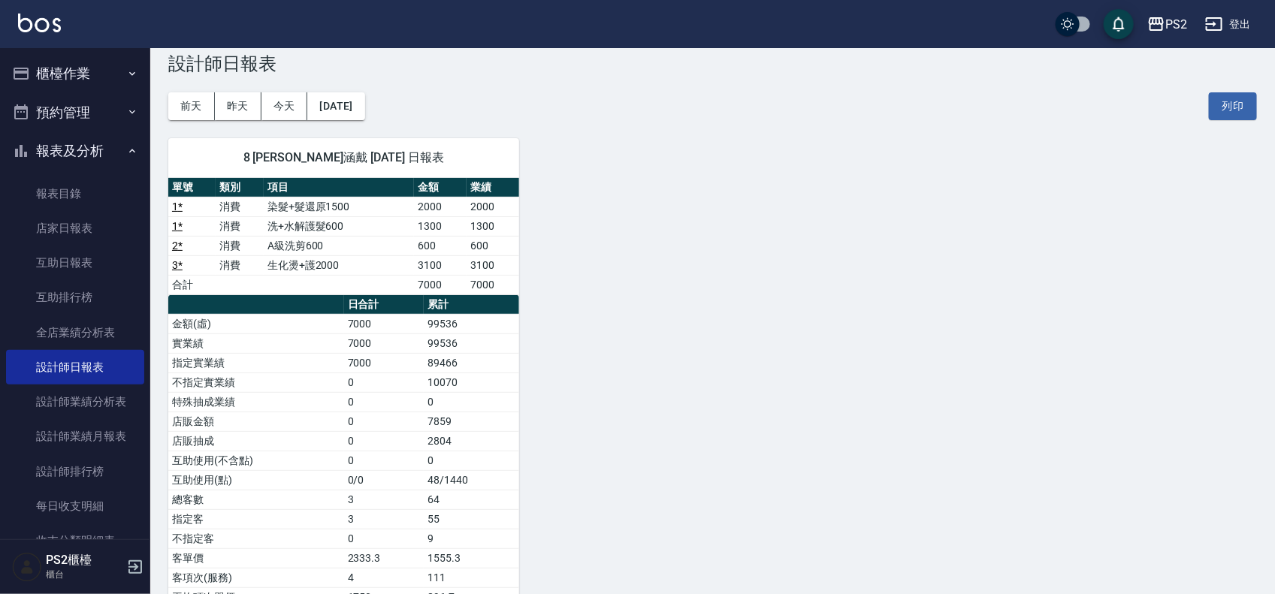
scroll to position [0, 0]
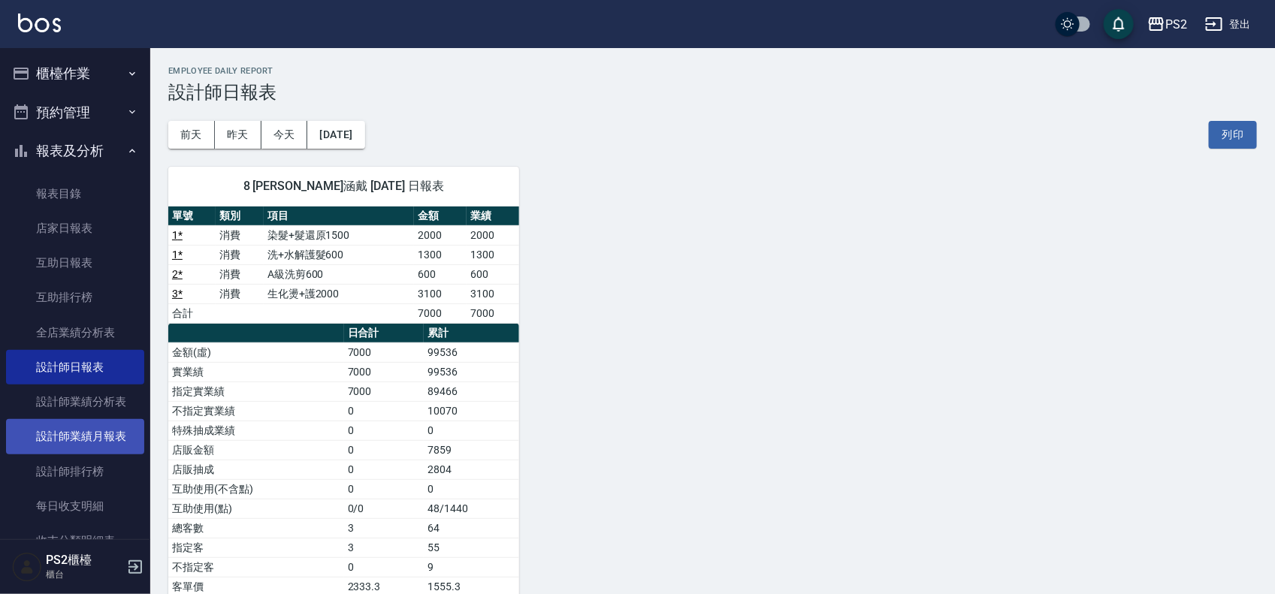
click at [100, 433] on link "設計師業績月報表" at bounding box center [75, 436] width 138 height 35
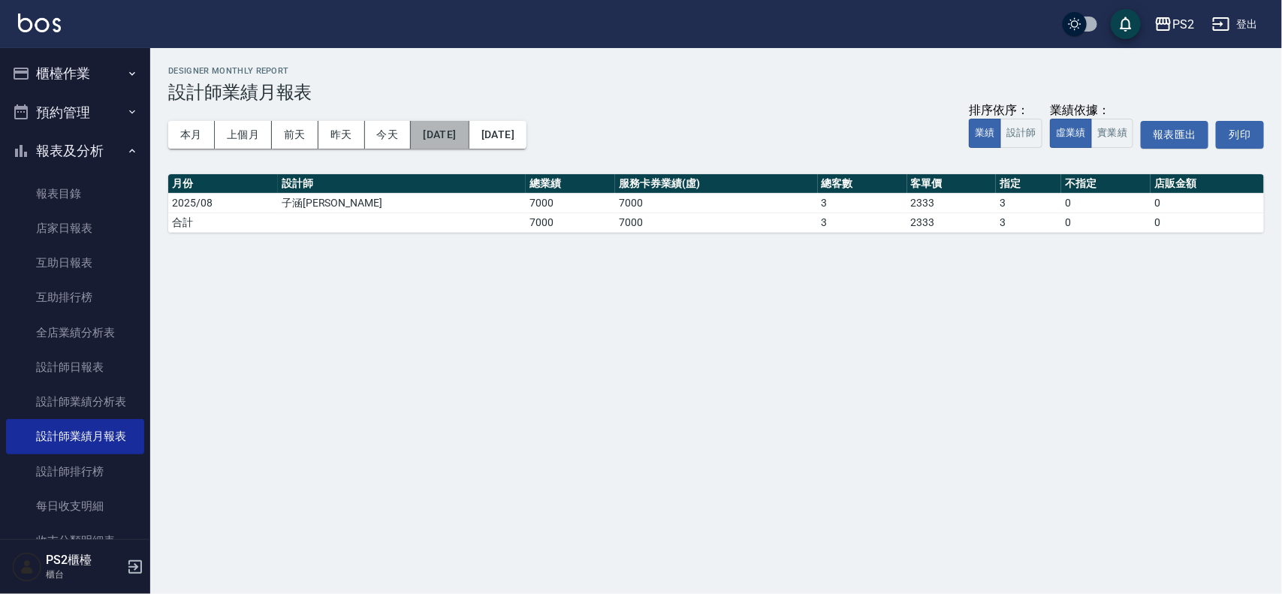
click at [429, 132] on button "2025/08/14" at bounding box center [440, 135] width 58 height 28
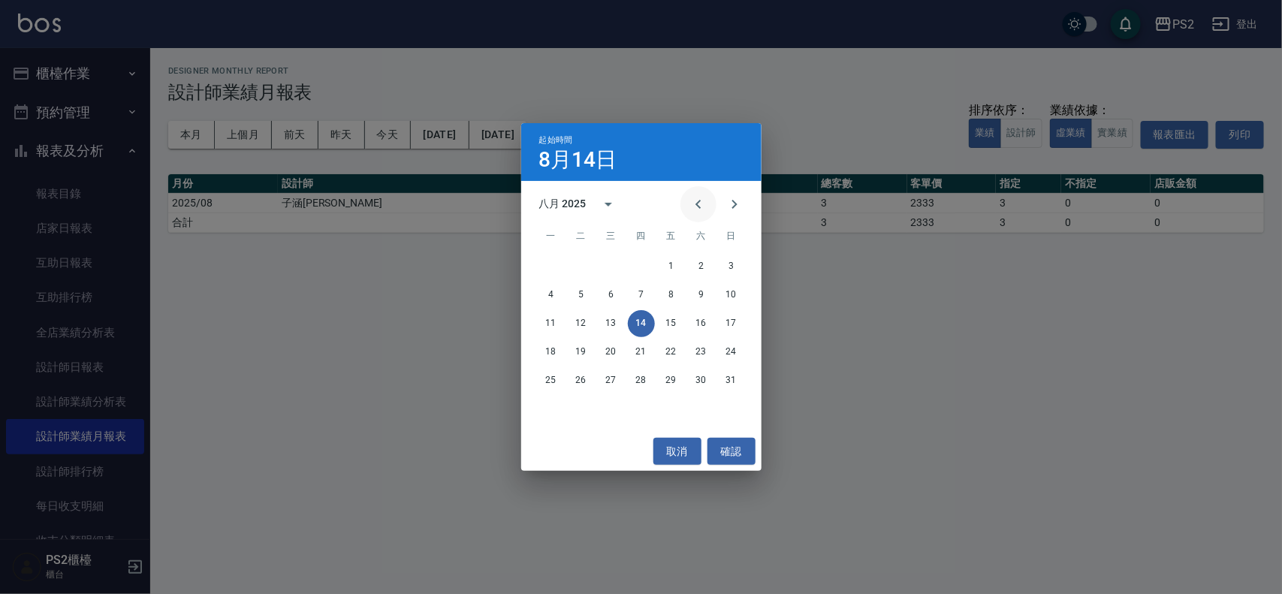
click at [693, 198] on icon "Previous month" at bounding box center [698, 204] width 18 height 18
click at [731, 264] on button "1" at bounding box center [731, 266] width 27 height 27
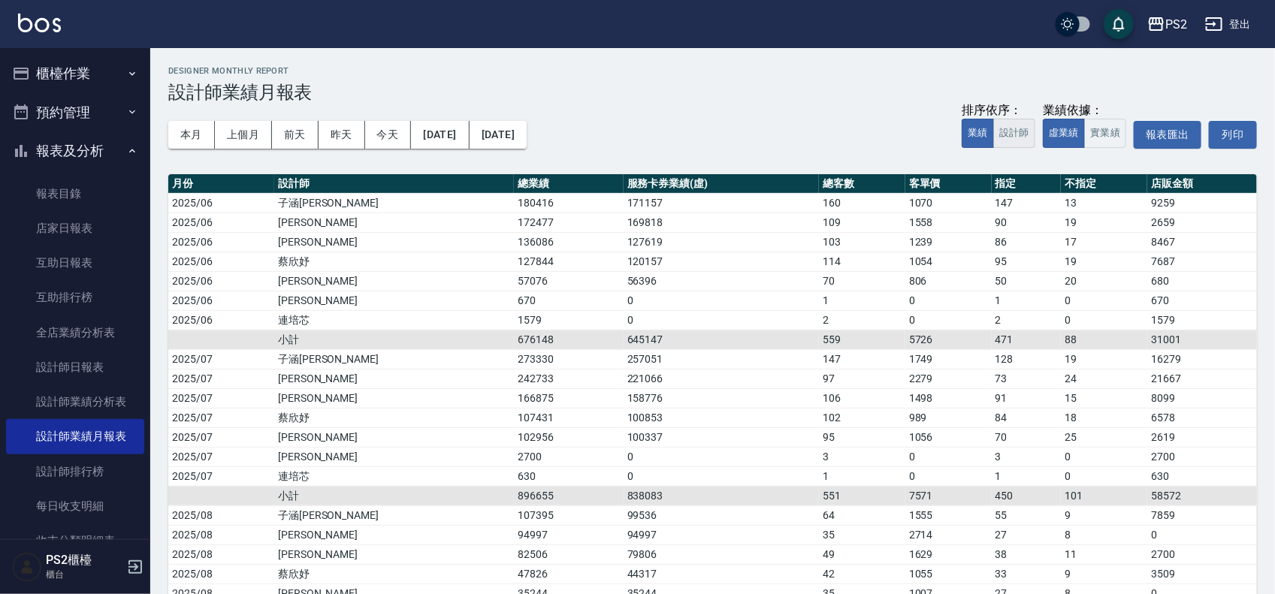
click at [1000, 132] on button "設計師" at bounding box center [1014, 133] width 42 height 29
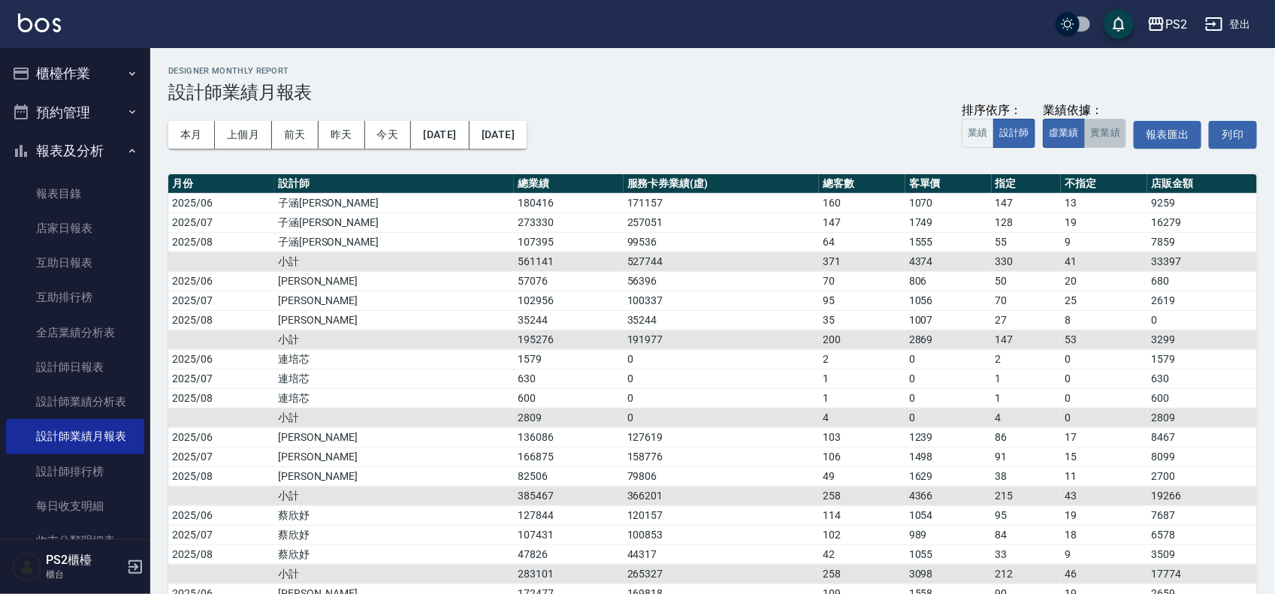
click at [1094, 134] on button "實業績" at bounding box center [1105, 133] width 42 height 29
click at [100, 137] on button "報表及分析" at bounding box center [75, 150] width 138 height 39
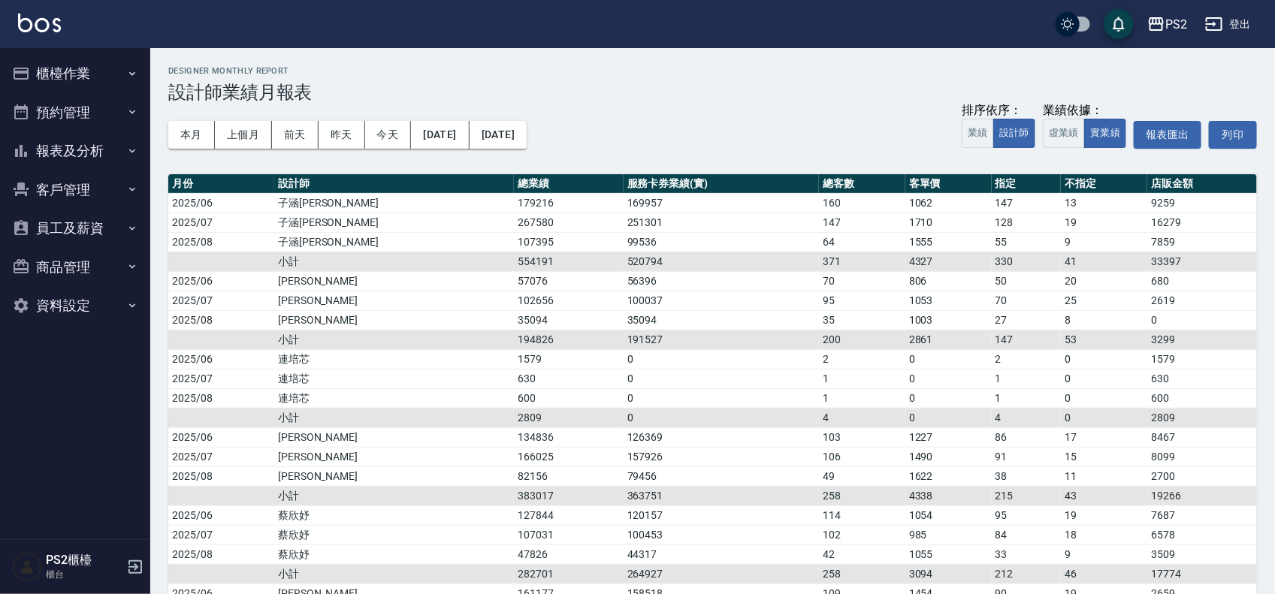
click at [80, 56] on button "櫃檯作業" at bounding box center [75, 73] width 138 height 39
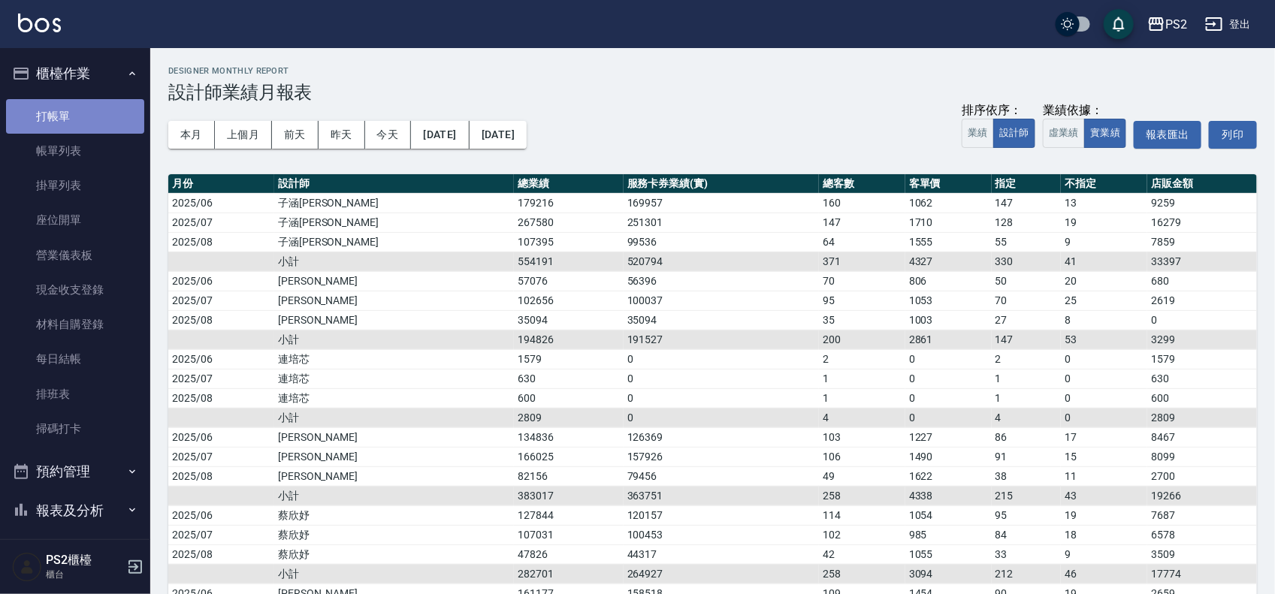
click at [80, 117] on link "打帳單" at bounding box center [75, 116] width 138 height 35
